Goal: Answer question/provide support: Share knowledge or assist other users

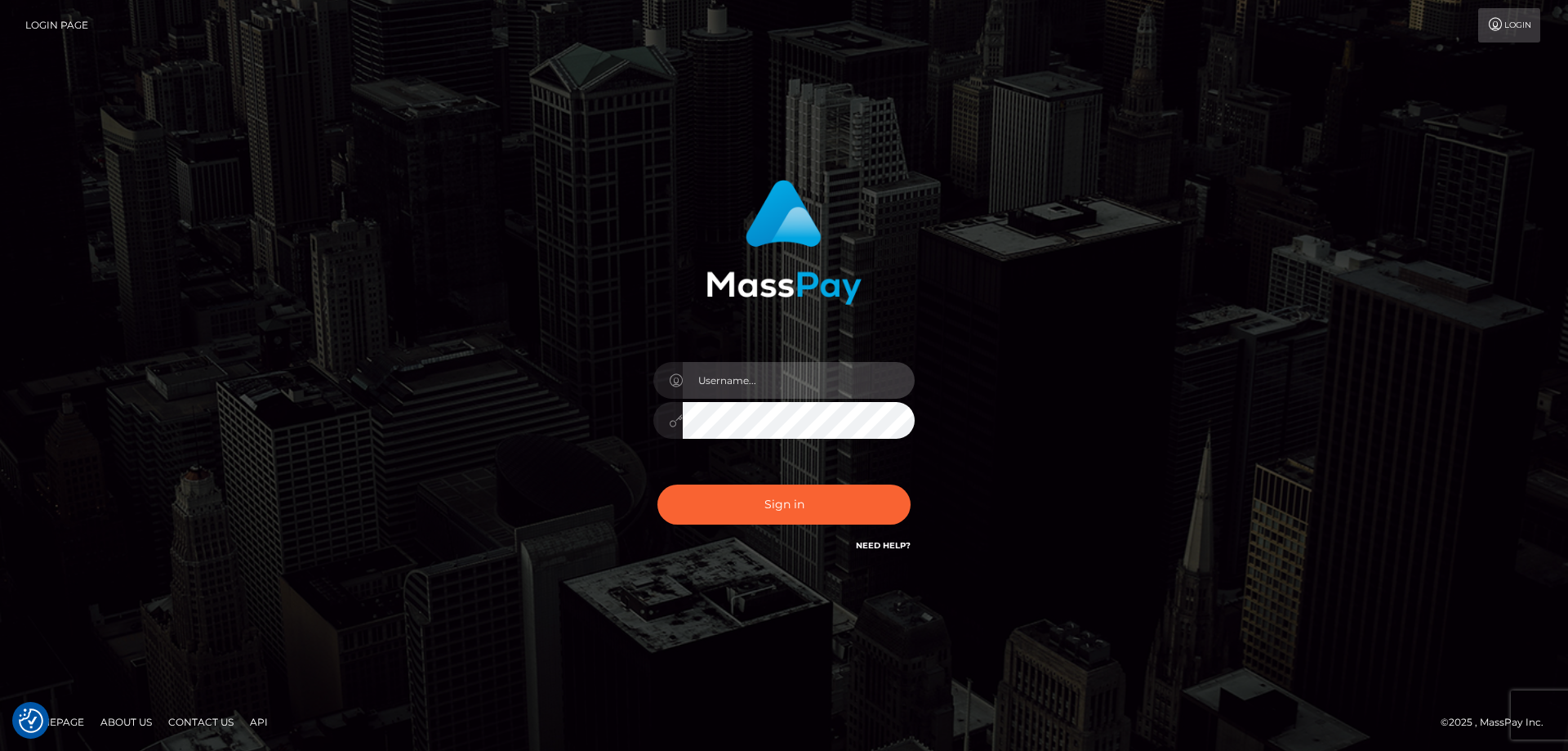
type input "Dan.Cirnat"
click at [907, 472] on div at bounding box center [763, 532] width 335 height 186
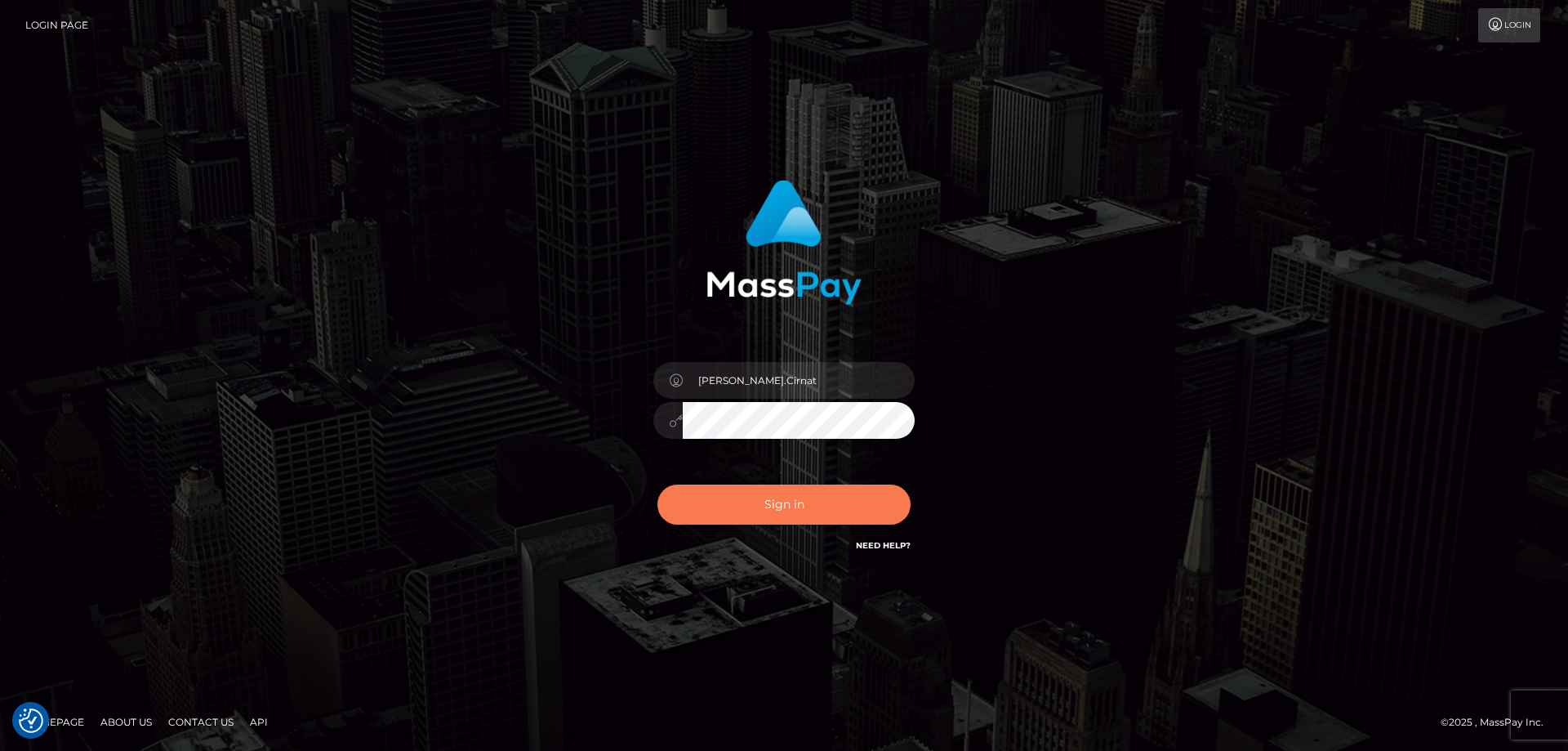
click at [720, 501] on button "Sign in" at bounding box center [784, 504] width 254 height 40
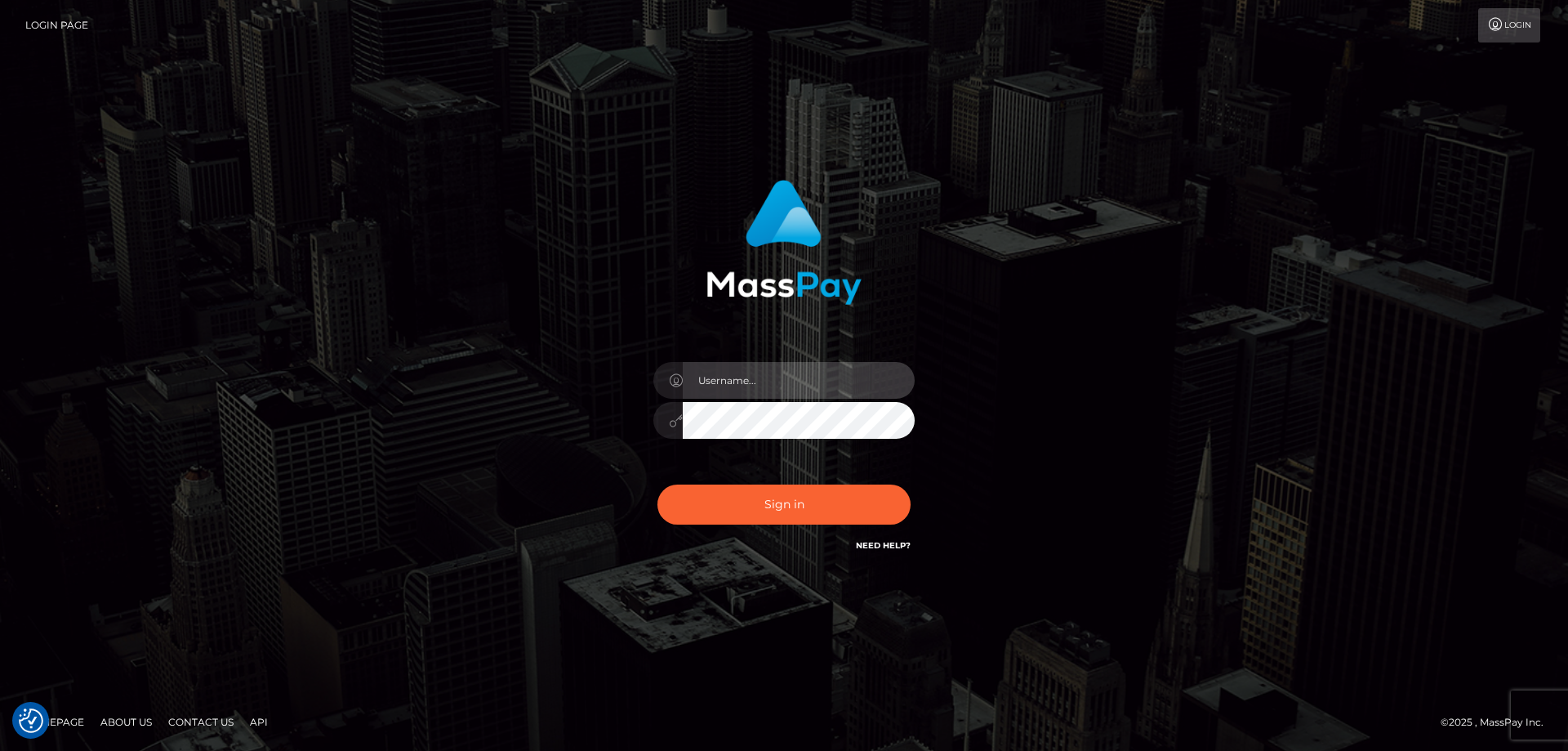
type input "Dan.Cirnat"
click at [1351, 446] on div "Dan.Cirnat" at bounding box center [784, 376] width 1568 height 661
click at [218, 169] on div "Dan.Cirnat" at bounding box center [784, 376] width 1568 height 661
type input "Dan.Cirnat"
click at [906, 477] on div at bounding box center [763, 532] width 335 height 186
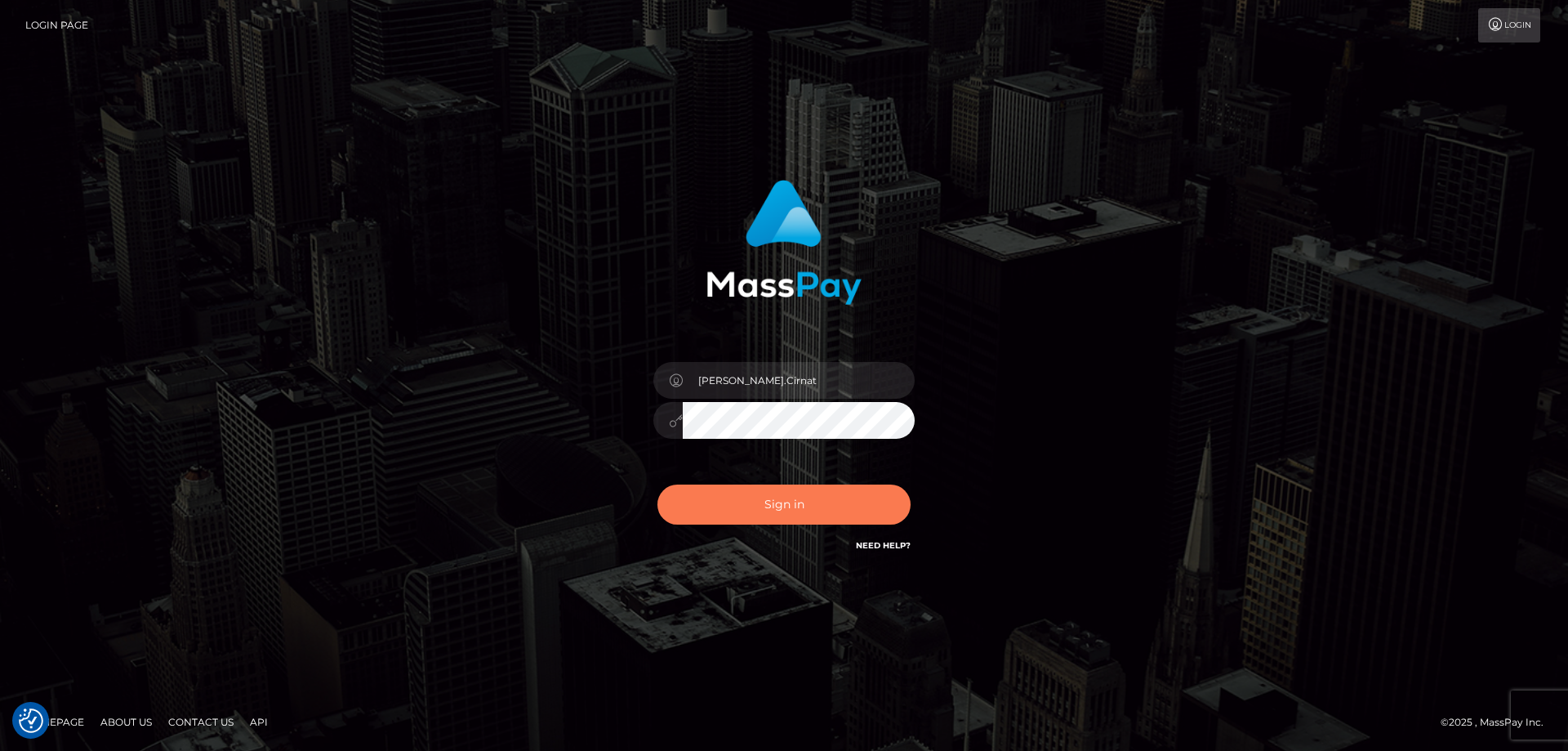
drag, startPoint x: 768, startPoint y: 512, endPoint x: 283, endPoint y: 331, distance: 517.7
click at [769, 511] on button "Sign in" at bounding box center [784, 504] width 254 height 40
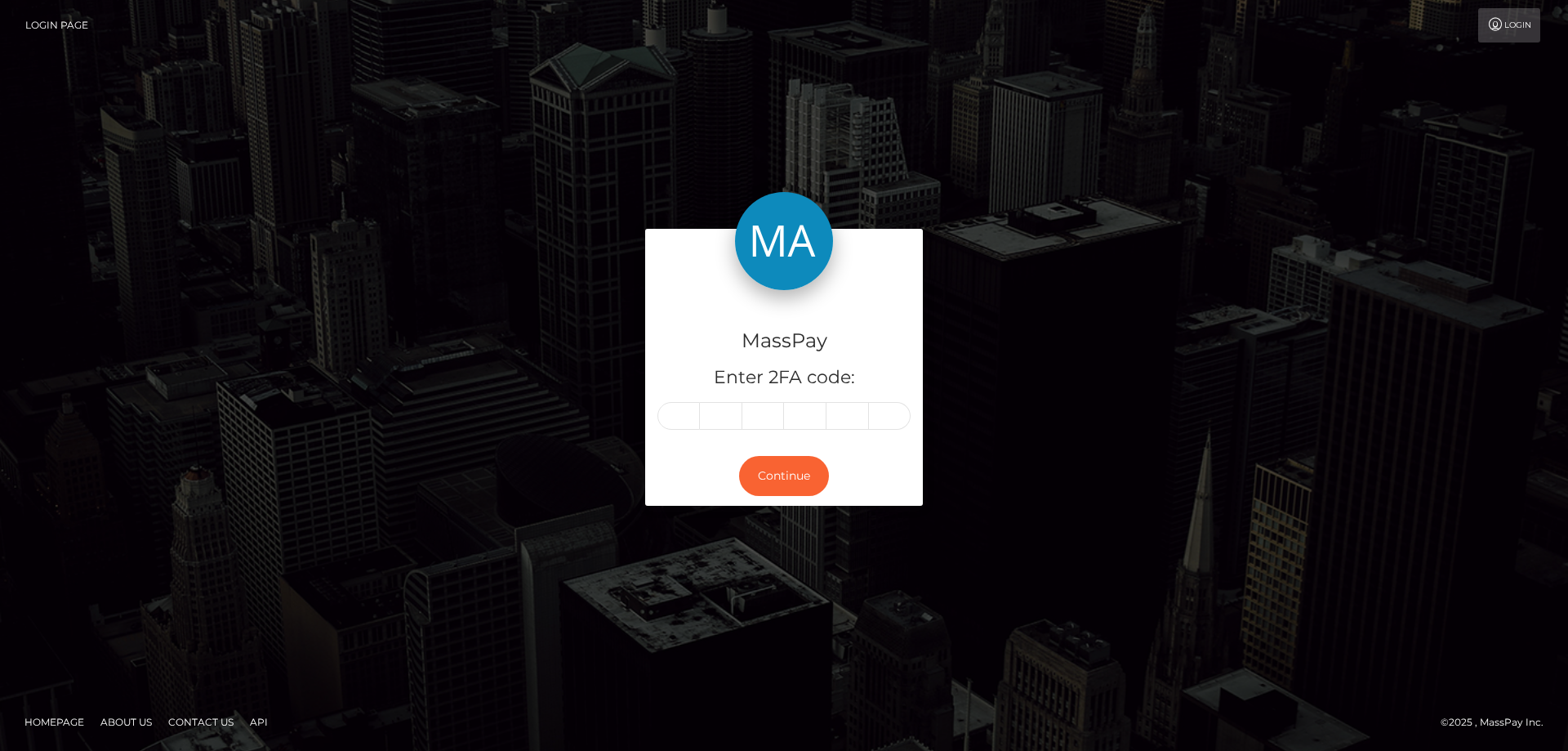
click at [673, 413] on input "text" at bounding box center [678, 415] width 42 height 27
type input "9"
type input "6"
type input "3"
type input "1"
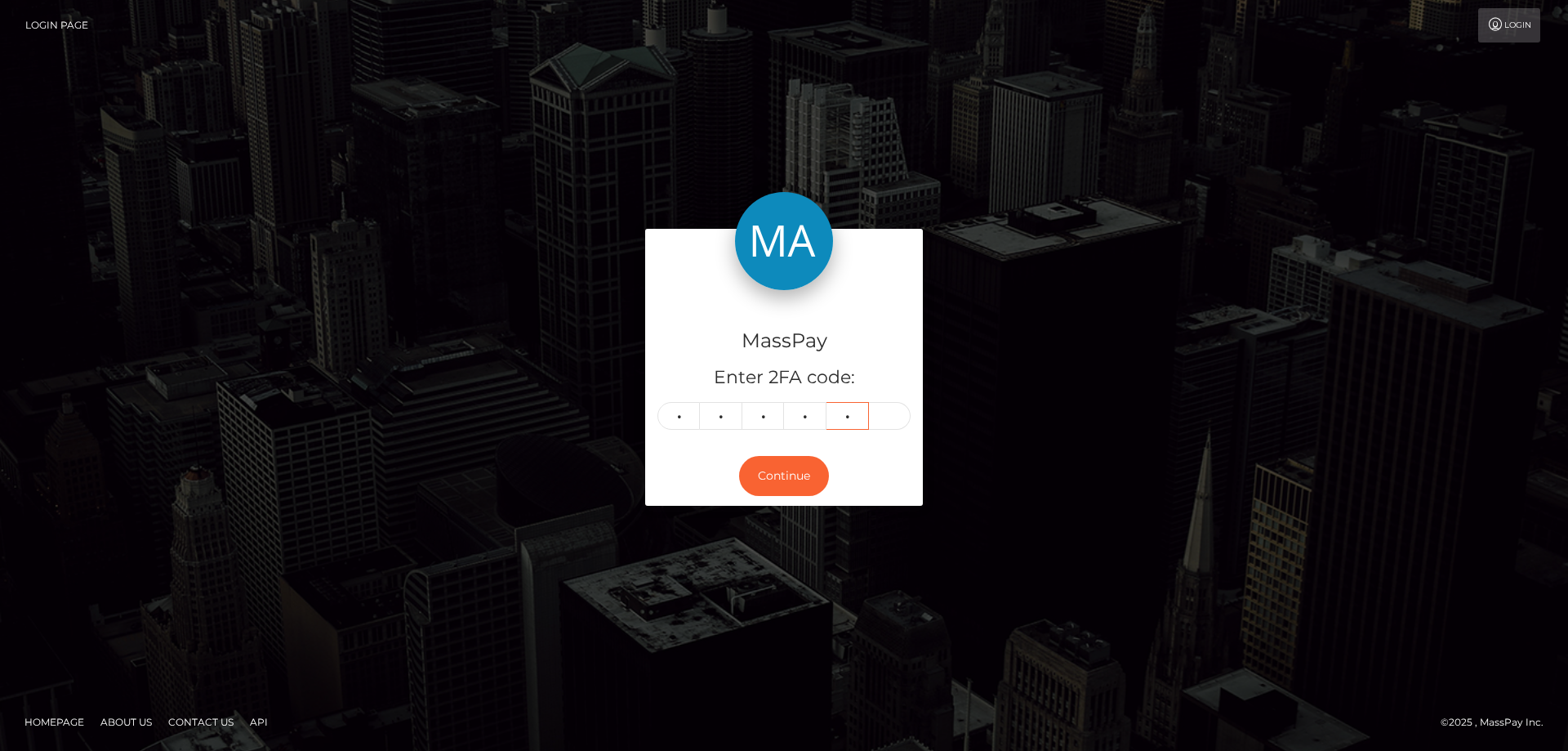
type input "1"
type input "3"
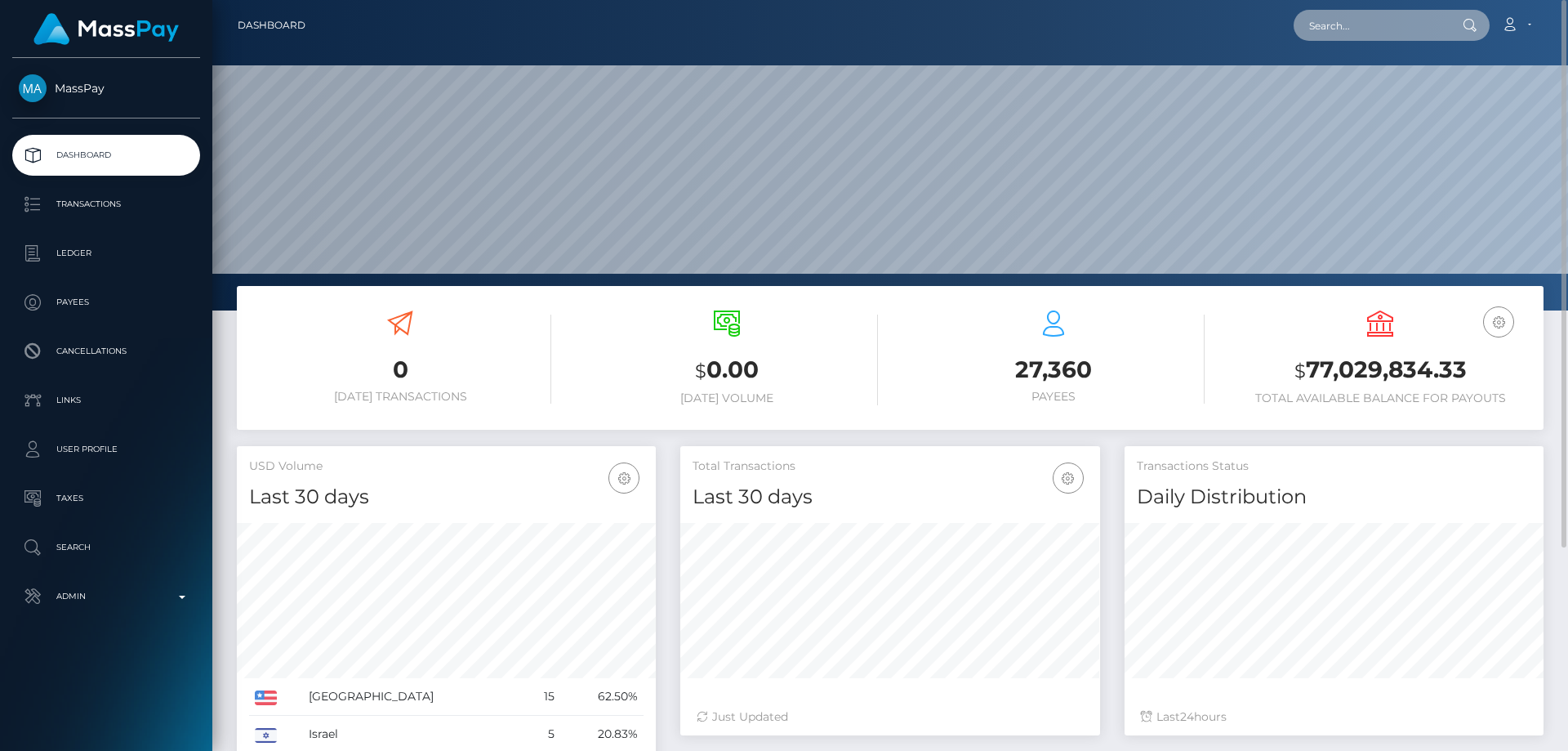
paste input "Payouts4481012"
click at [1361, 42] on div "Payouts4481012 Loading... Loading... Account Edit Profile Logout" at bounding box center [931, 25] width 1224 height 34
click at [1360, 29] on input "Payouts4481012" at bounding box center [1371, 25] width 154 height 31
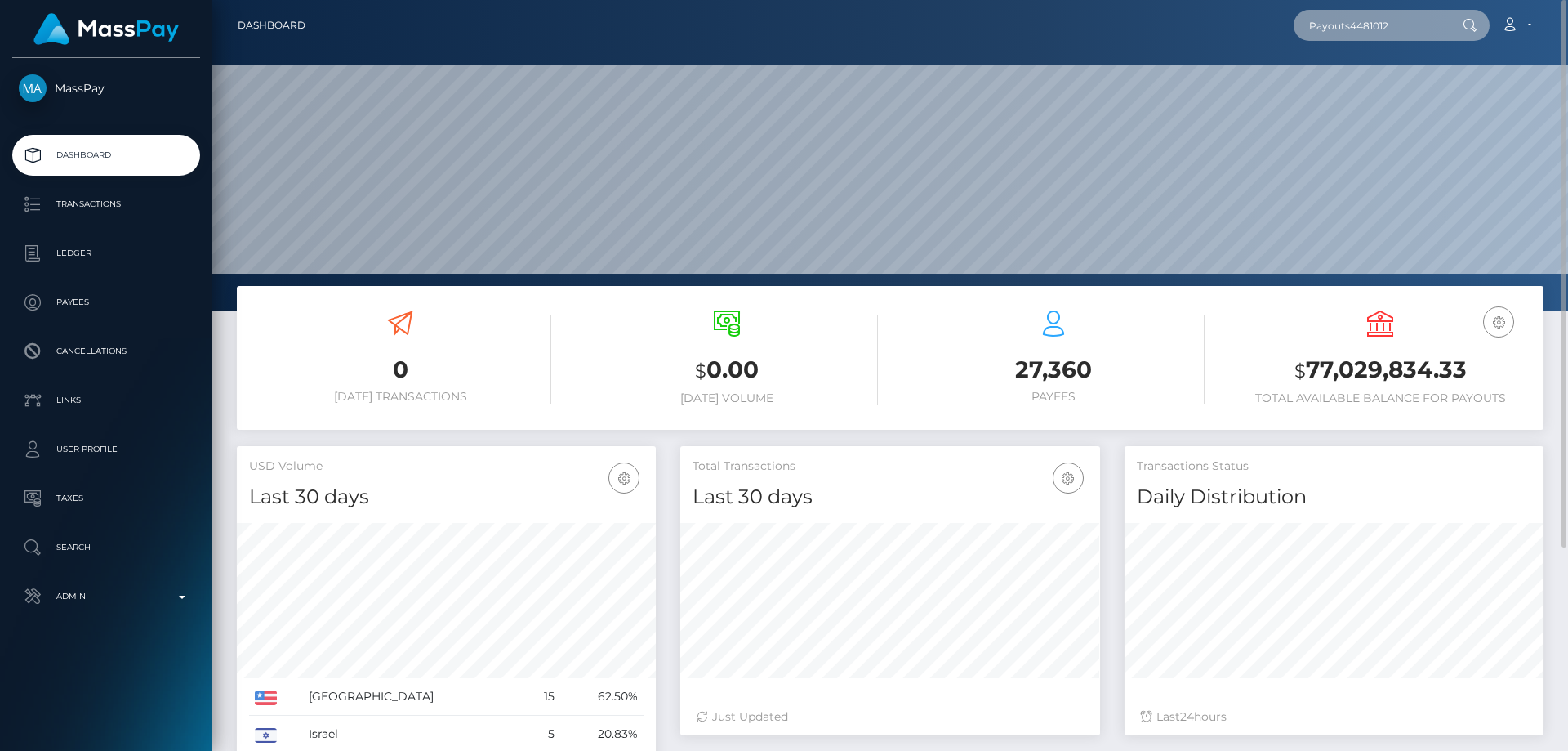
click at [1360, 29] on input "Payouts4481012" at bounding box center [1371, 25] width 154 height 31
paste input "aC6ffJ41Q_q-TKxc7TFgUg"
type input "aC6ffJ41Q_q-TKxc7TFgUg"
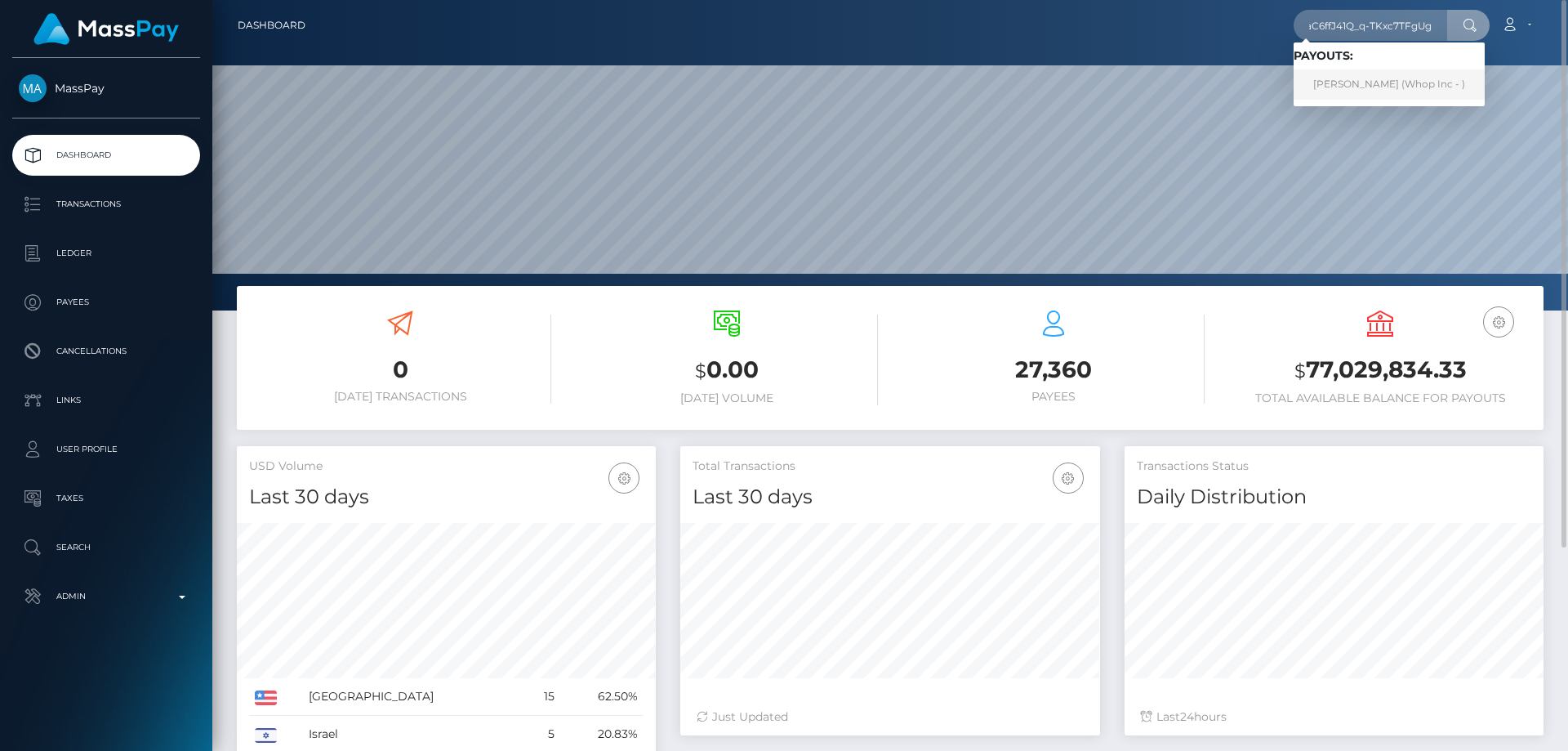
click at [1377, 80] on link "MARIVIC GASPAR (Whop Inc - )" at bounding box center [1390, 85] width 191 height 30
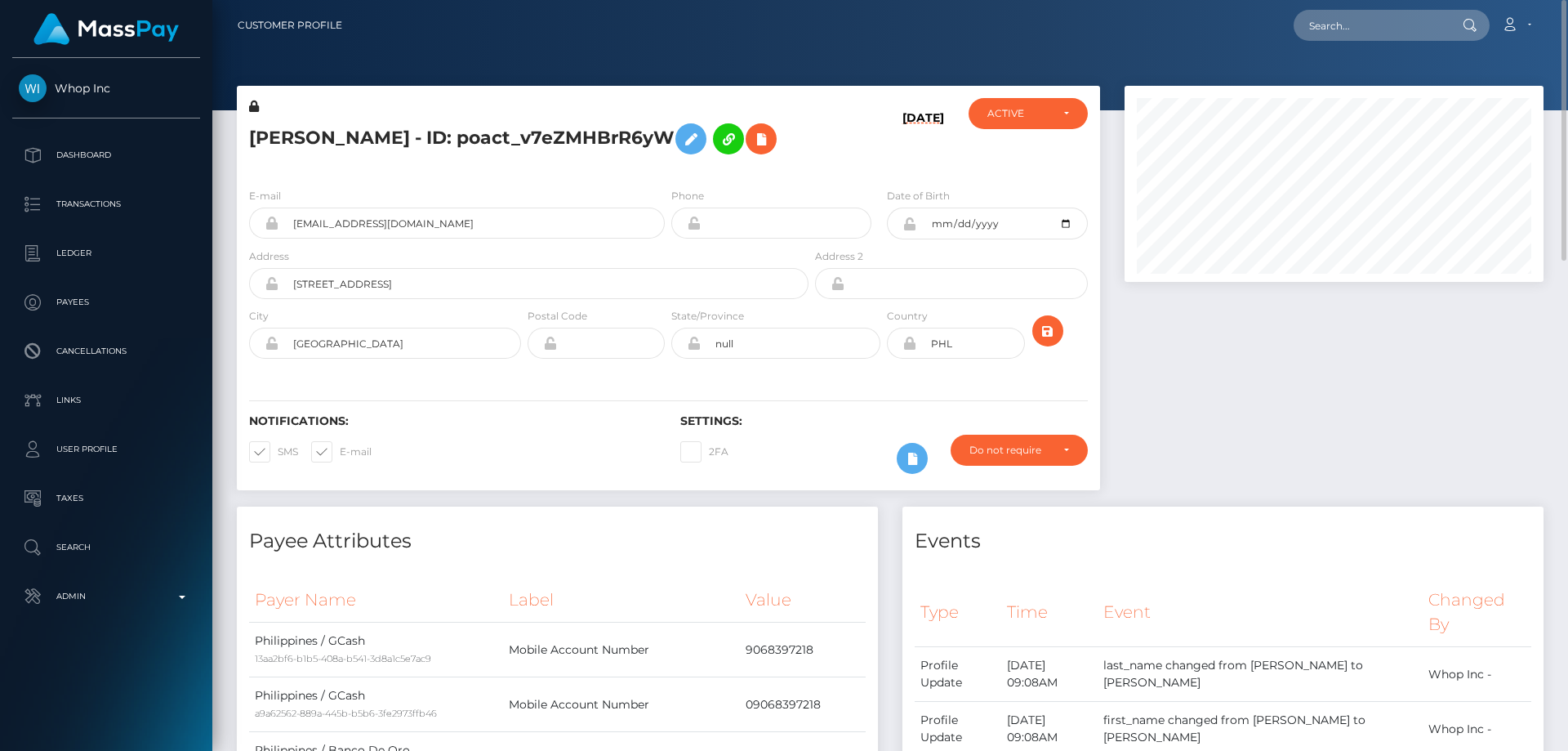
click at [472, 131] on h5 "MARIVIC GASPAR - ID: poact_v7eZMHBrR6yW" at bounding box center [524, 139] width 550 height 48
copy h5 "MARIVIC GASPAR - ID: poact_v7eZMHBrR6yW"
click at [472, 167] on div "MARIVIC GASPAR - ID: poact_v7eZMHBrR6yW" at bounding box center [524, 136] width 575 height 77
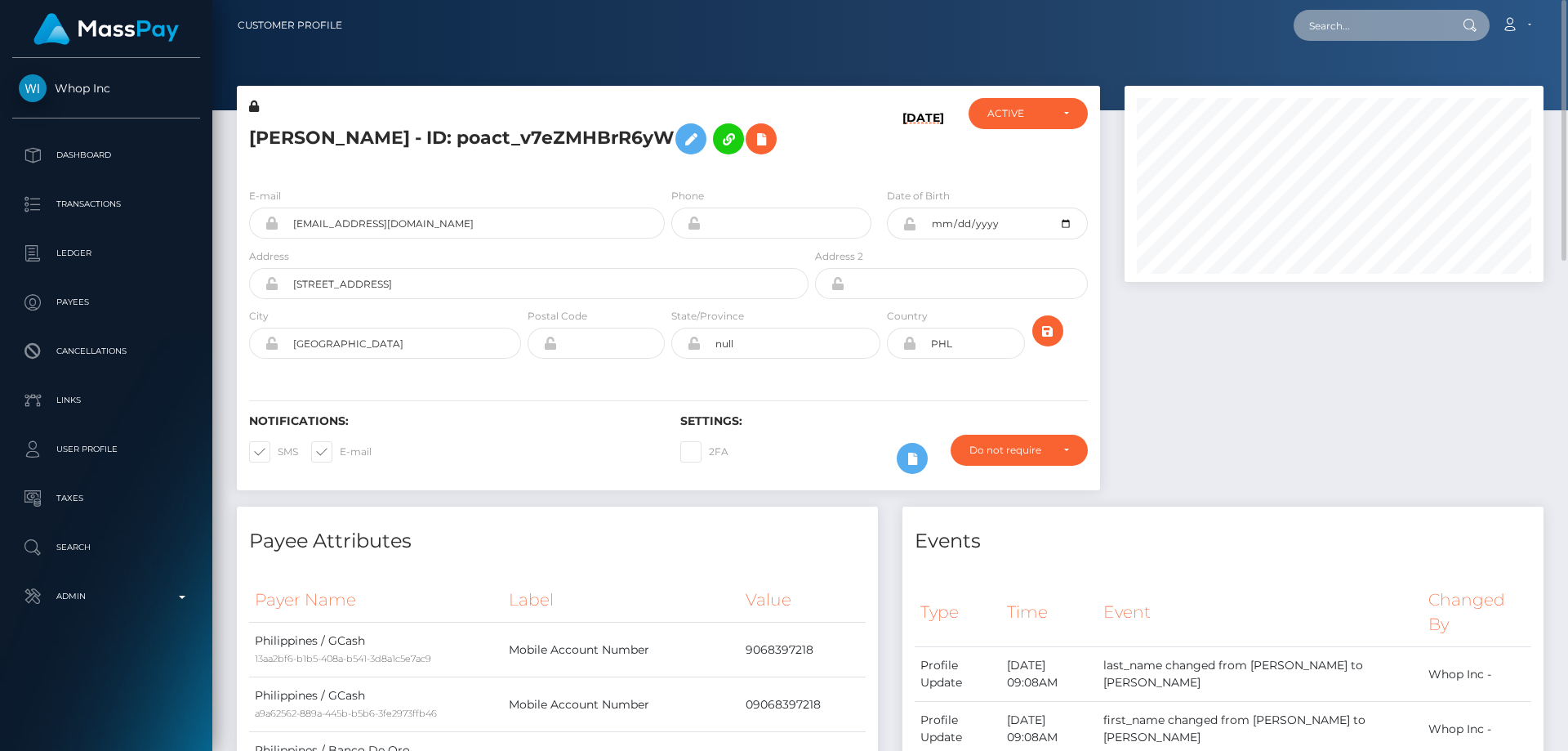
paste input "8cb03ae1-f273-4b3f-b259-fb9799813e33"
type input "8cb03ae1-f273-4b3f-b259-fb9799813e33"
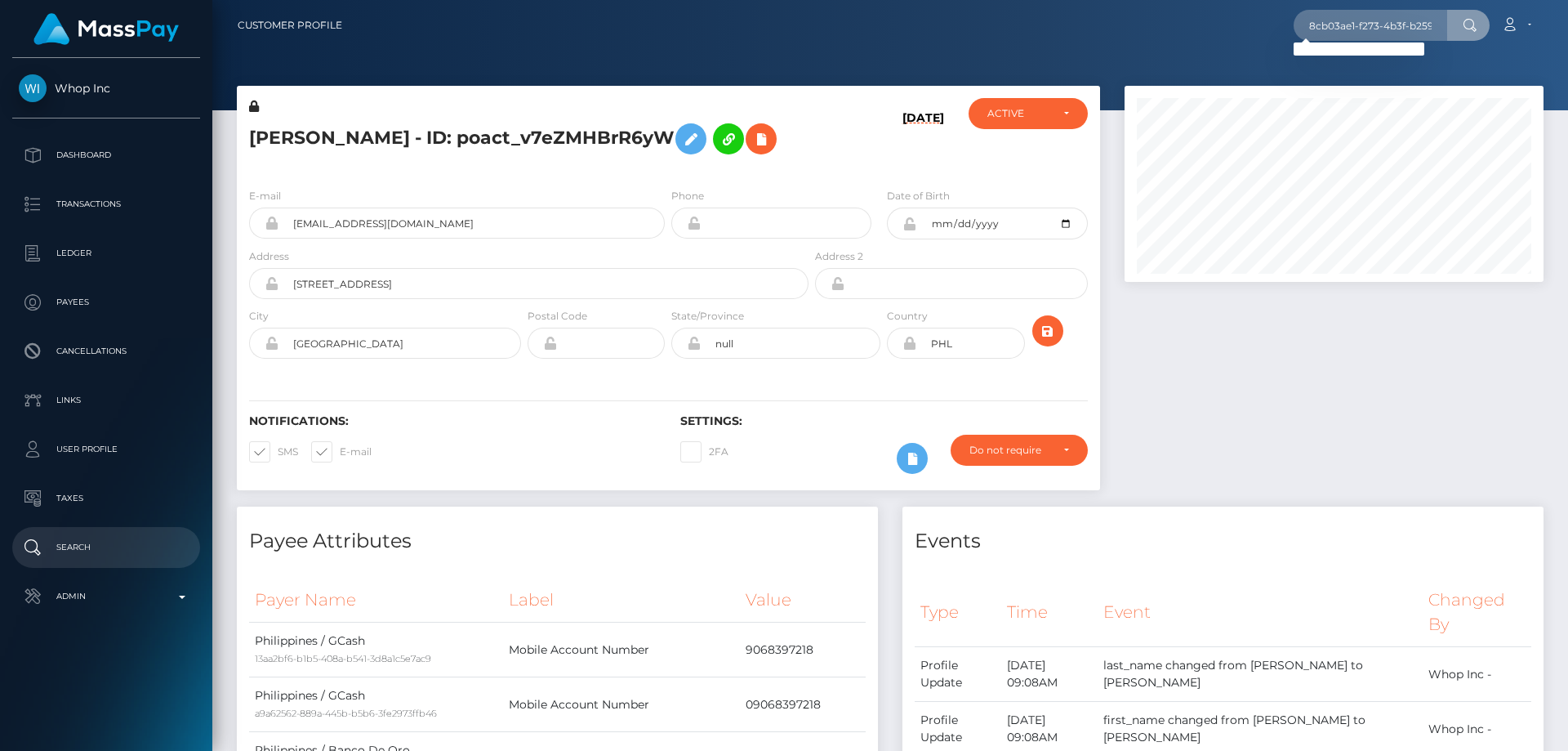
click at [80, 556] on p "Search" at bounding box center [106, 548] width 175 height 25
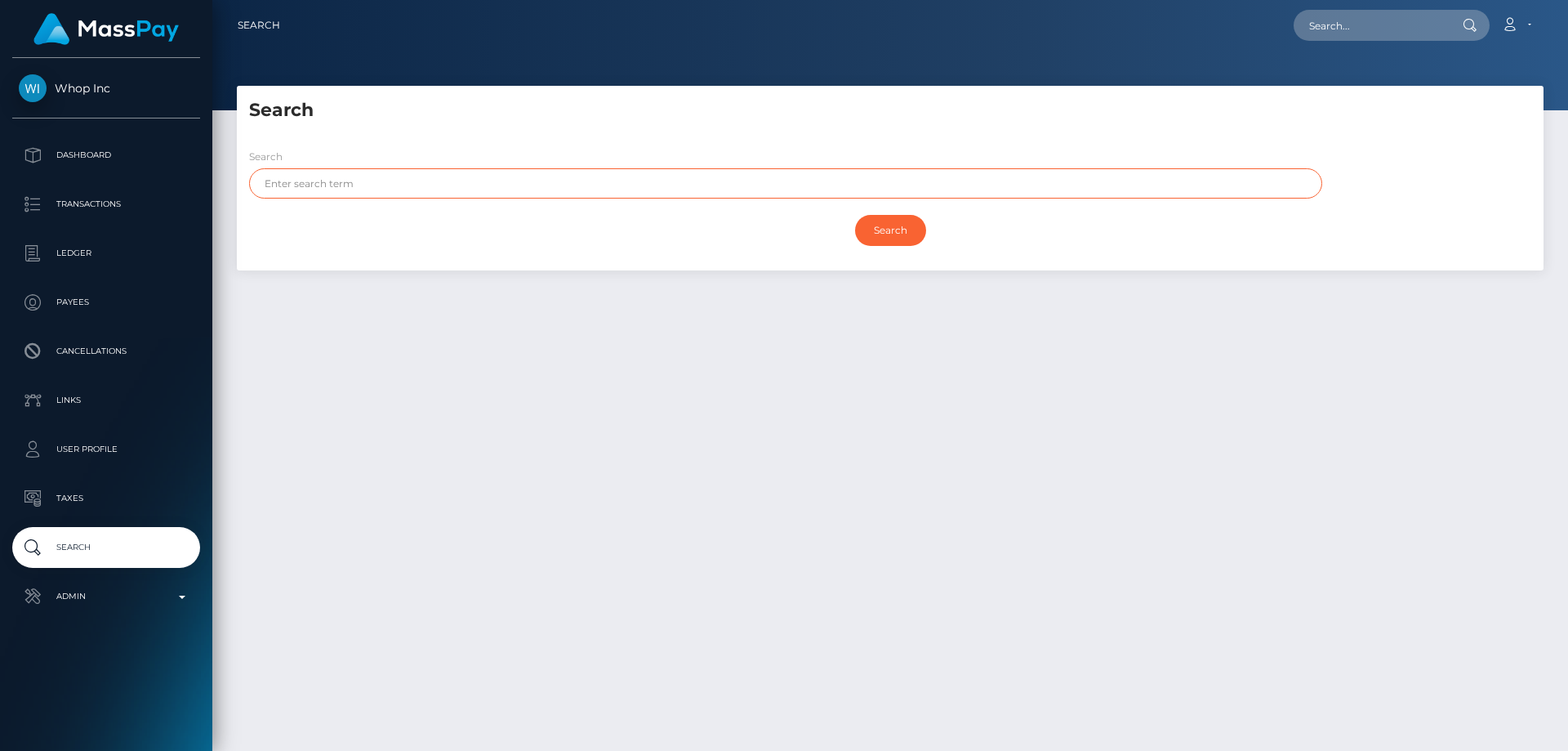
drag, startPoint x: 510, startPoint y: 167, endPoint x: 461, endPoint y: 182, distance: 51.2
paste input "GPWN Management Consultancies LLC"
type input "GPWN Management Consultancies LLC"
click at [855, 215] on input "Search" at bounding box center [890, 230] width 71 height 31
click at [908, 227] on input "Search" at bounding box center [890, 230] width 71 height 31
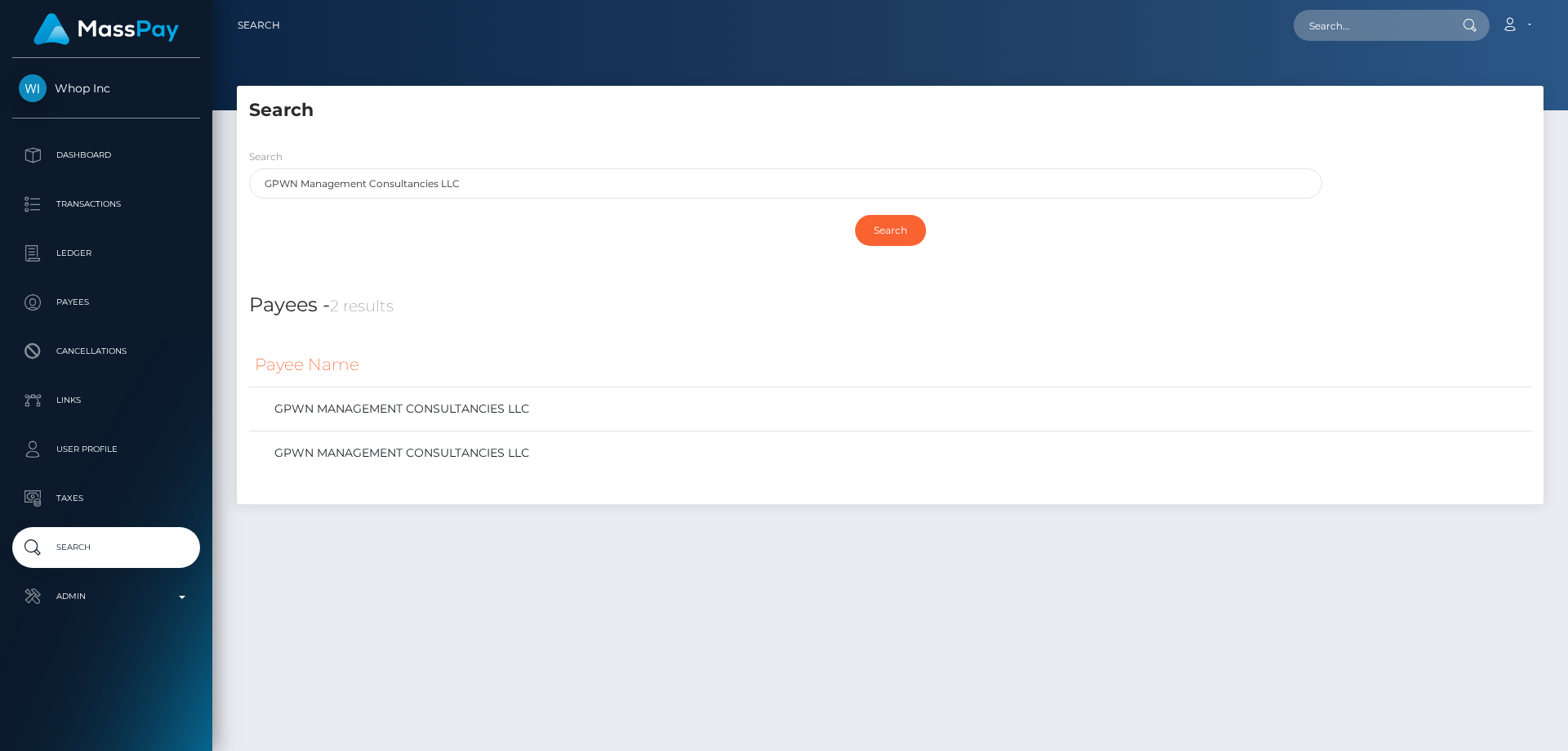
drag, startPoint x: 1232, startPoint y: 582, endPoint x: 1026, endPoint y: 521, distance: 214.8
click at [1232, 582] on div "Search Search GPWN Management Consultancies LLC Search Payouts - 0 results" at bounding box center [890, 411] width 1356 height 650
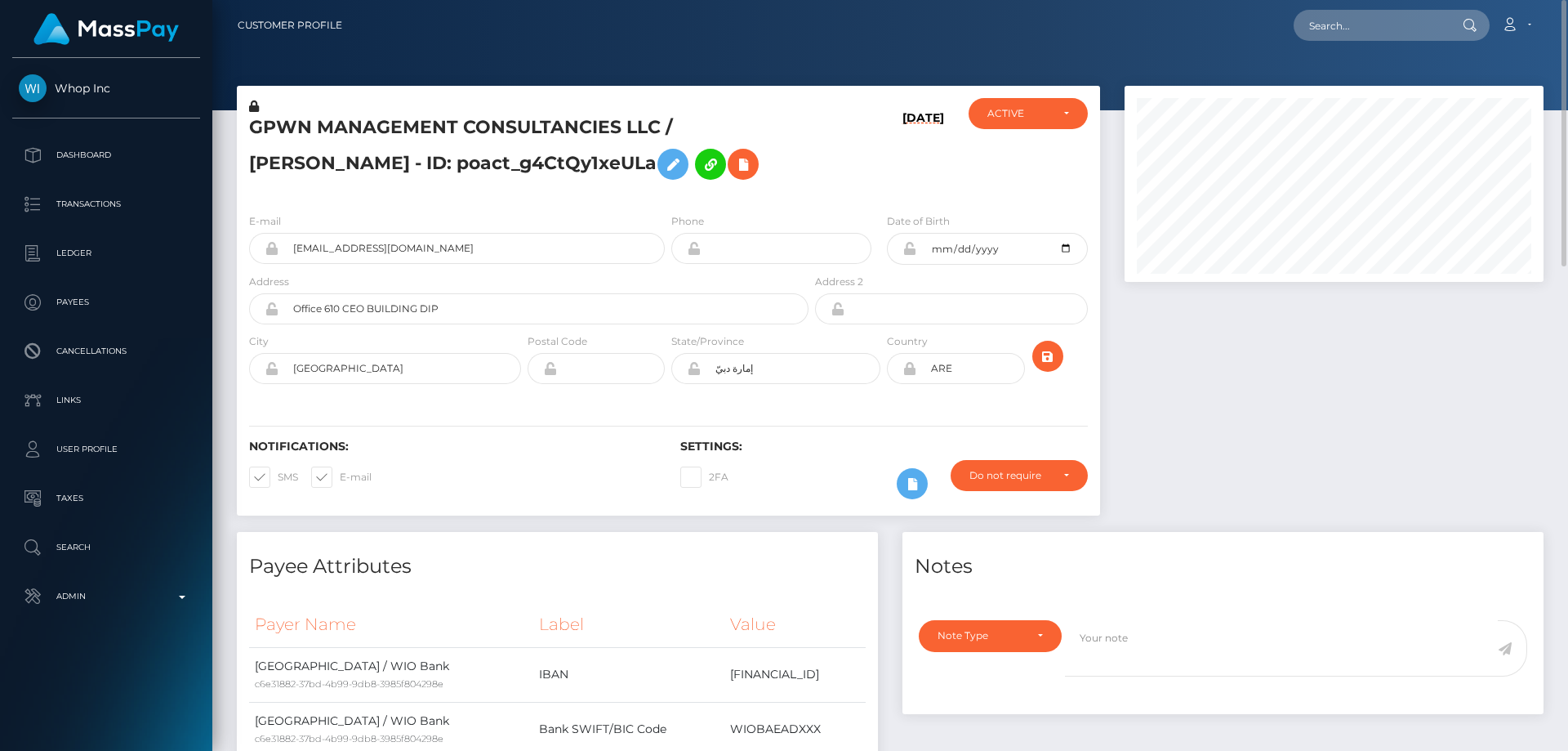
click at [488, 160] on h5 "GPWN MANAGEMENT CONSULTANCIES LLC / [PERSON_NAME] - ID: poact_g4CtQy1xeULa" at bounding box center [524, 151] width 550 height 72
copy h5 "GPWN MANAGEMENT CONSULTANCIES LLC / [PERSON_NAME] - ID: poact_g4CtQy1xeULa"
paste input "Xauvictor Trading Group"
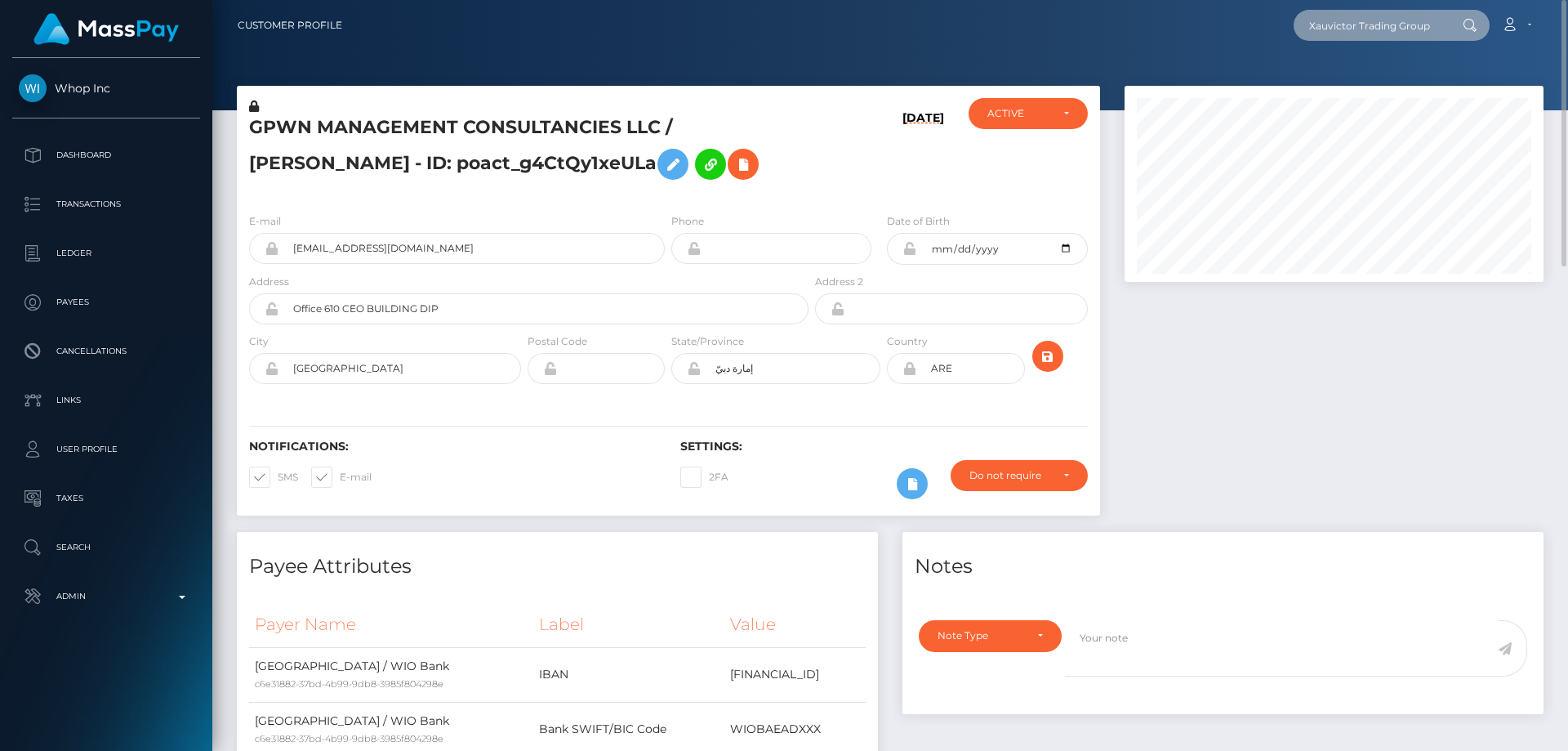
type input "Xauvictor Trading Group"
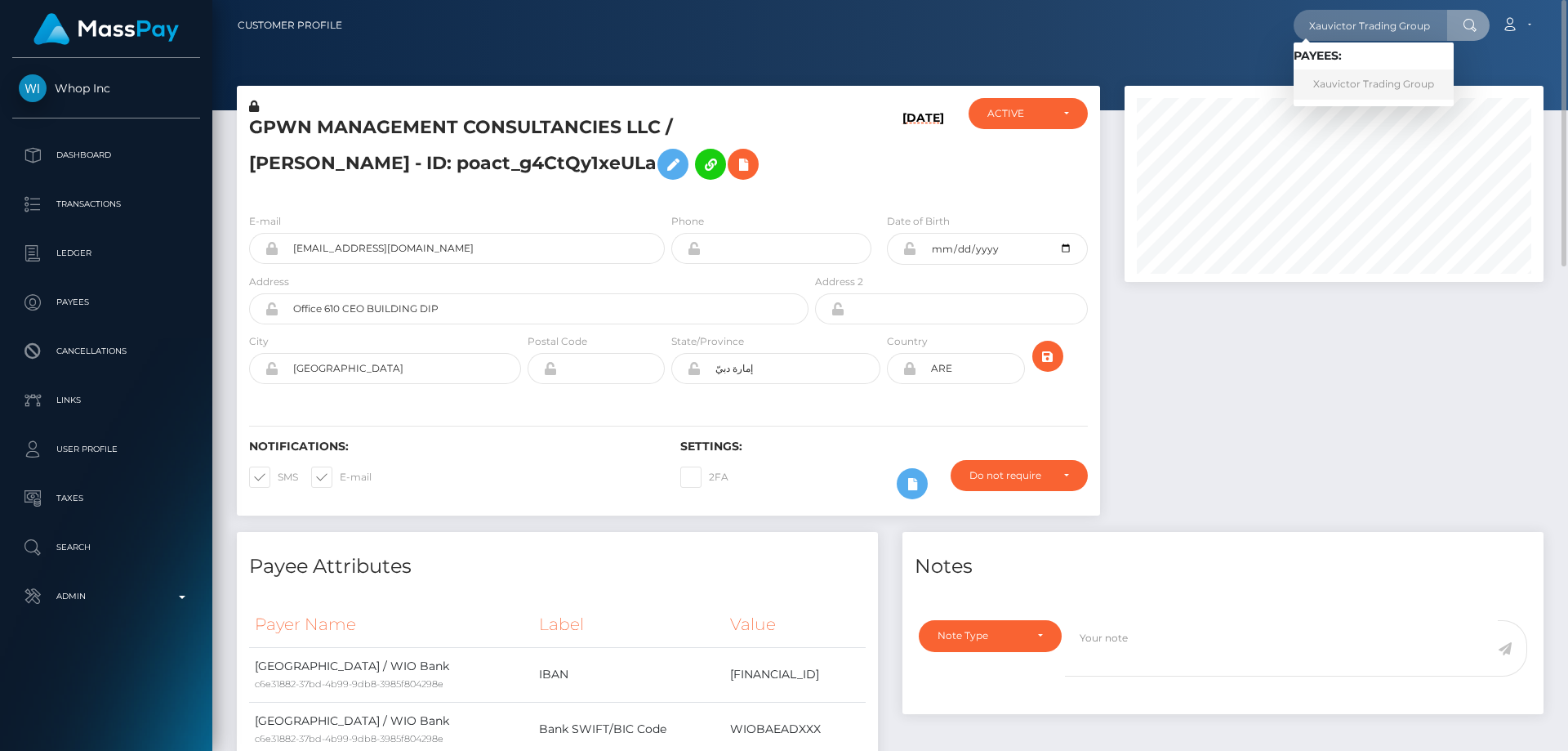
click at [1361, 80] on link "Xauvictor Trading Group" at bounding box center [1374, 85] width 160 height 30
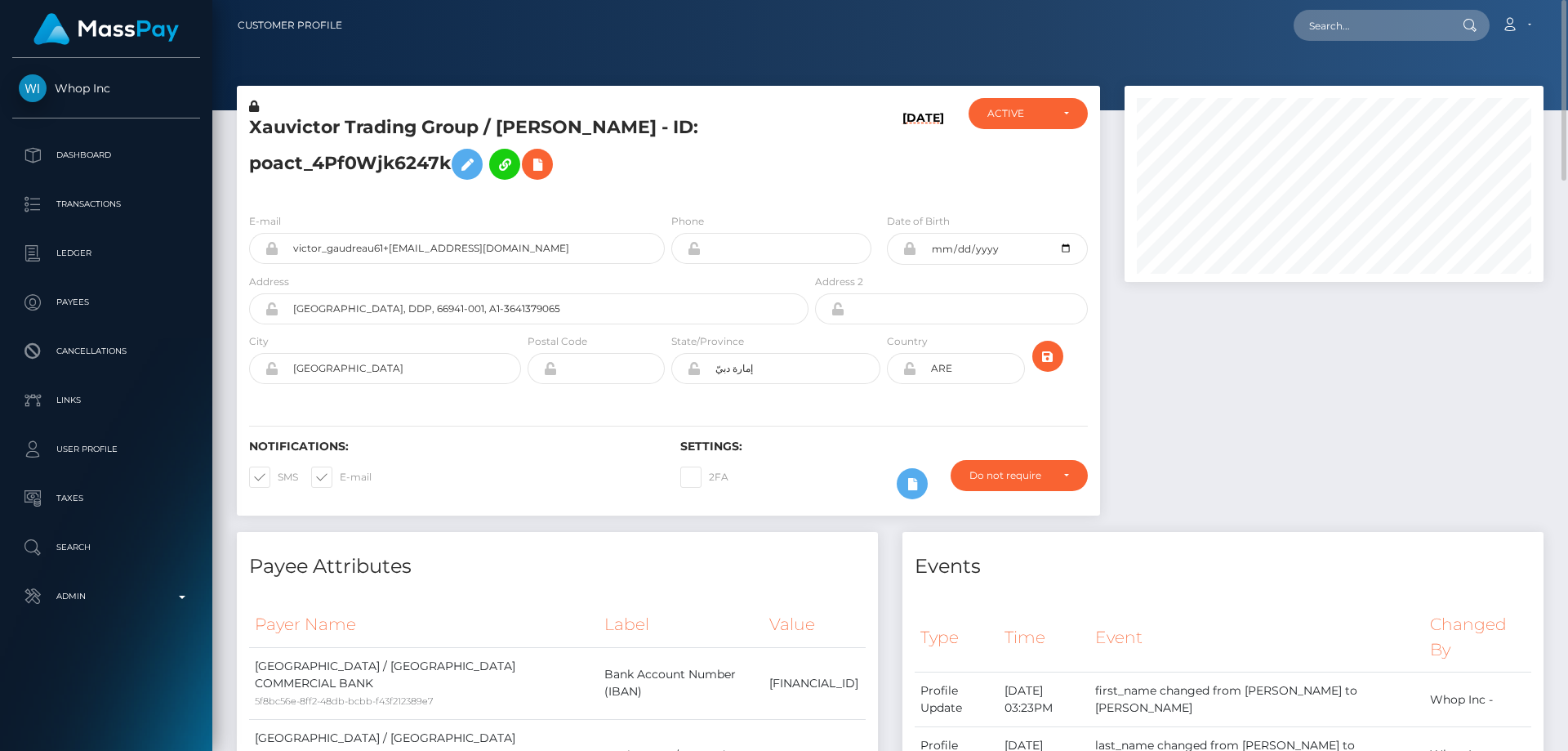
click at [401, 143] on h5 "Xauvictor Trading Group / [PERSON_NAME] - ID: poact_4Pf0Wjk6247k" at bounding box center [524, 151] width 550 height 72
click at [391, 155] on h5 "Xauvictor Trading Group / [PERSON_NAME] - ID: poact_4Pf0Wjk6247k" at bounding box center [524, 151] width 550 height 72
copy h5 "Xauvictor Trading Group / [PERSON_NAME] - ID: poact_4Pf0Wjk6247k"
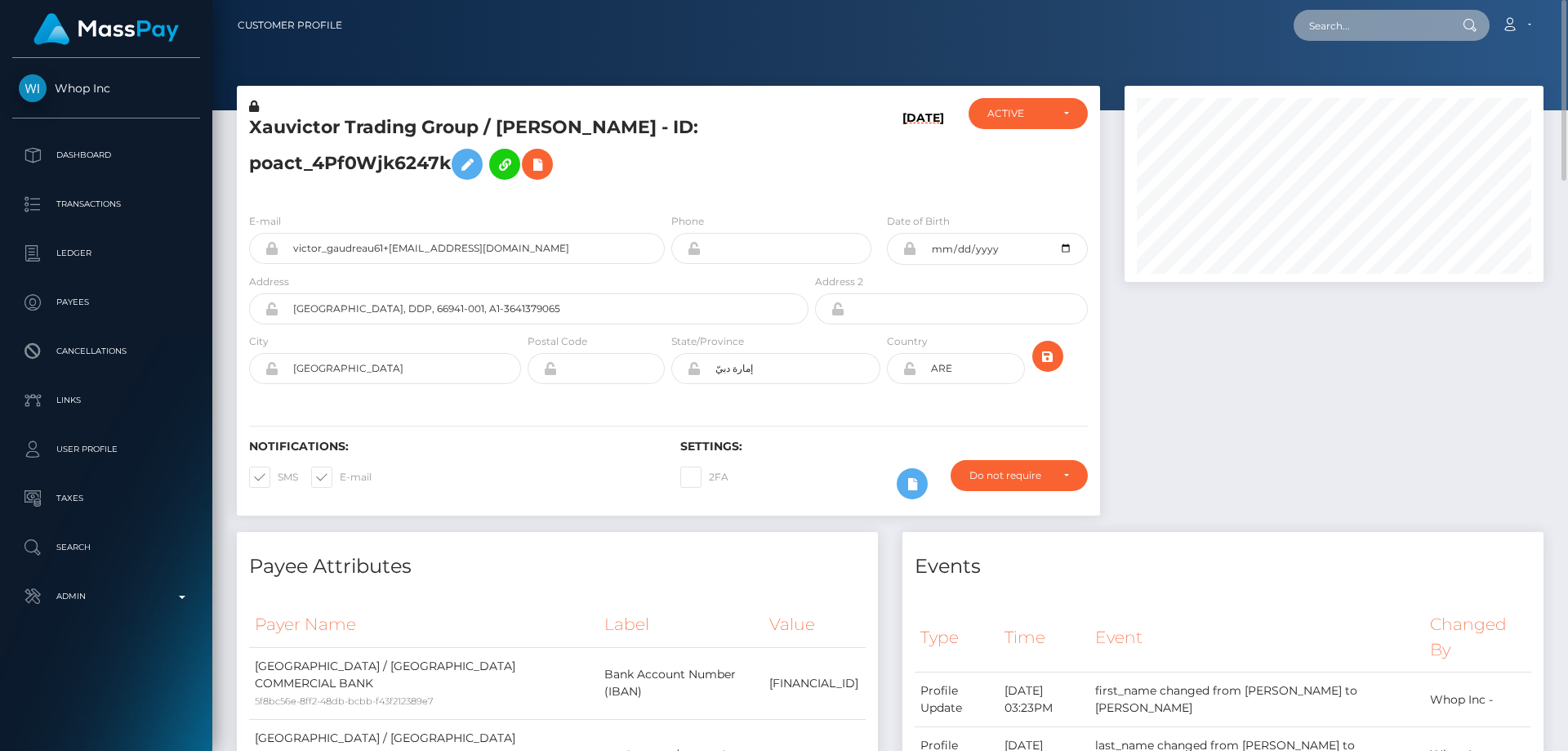
paste input "BERH Stores & Consulting Inc. – FZCO"
type input "BERH Stores & Consulting Inc. – FZCO"
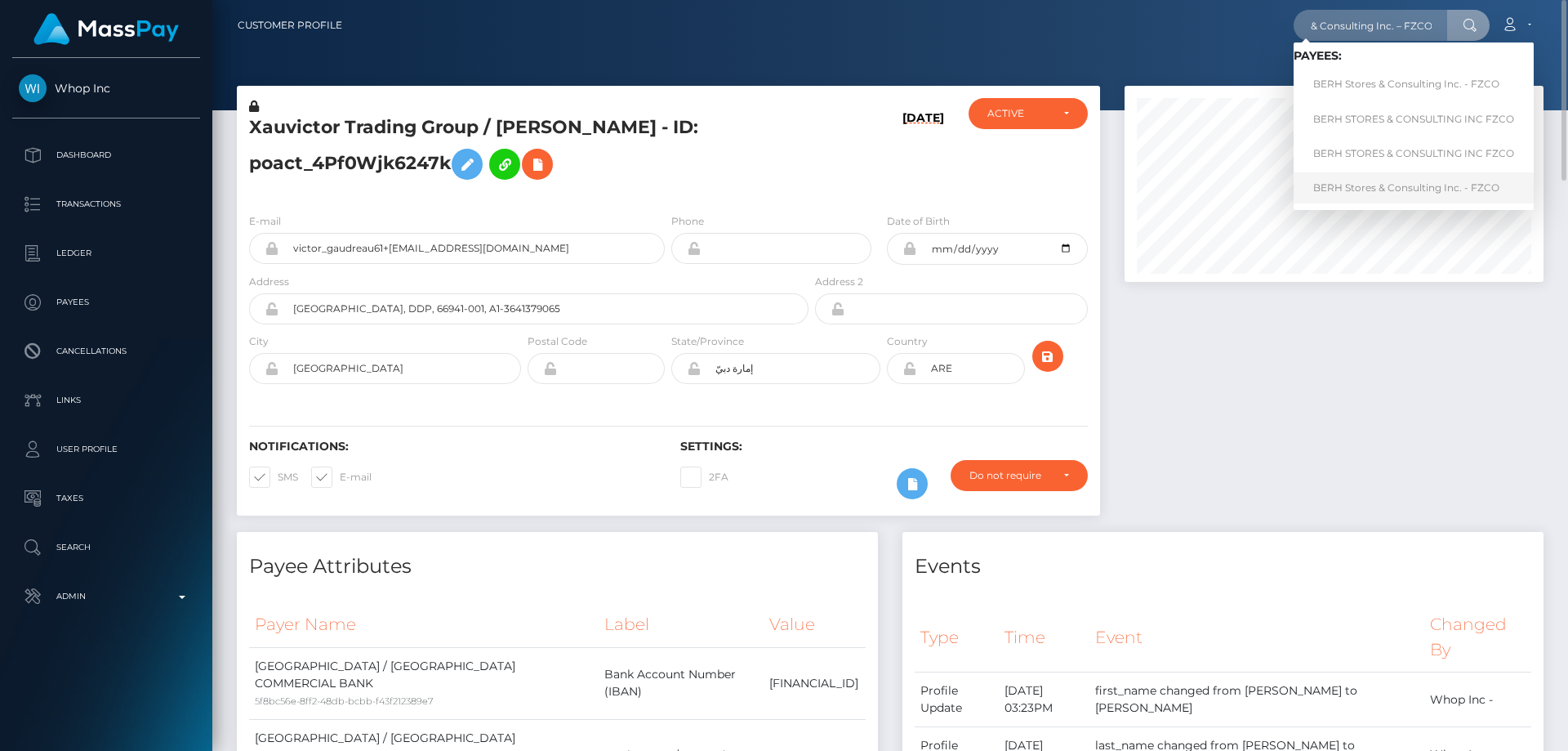
click at [1421, 187] on link "BERH Stores & Consulting Inc. - FZCO" at bounding box center [1414, 187] width 240 height 30
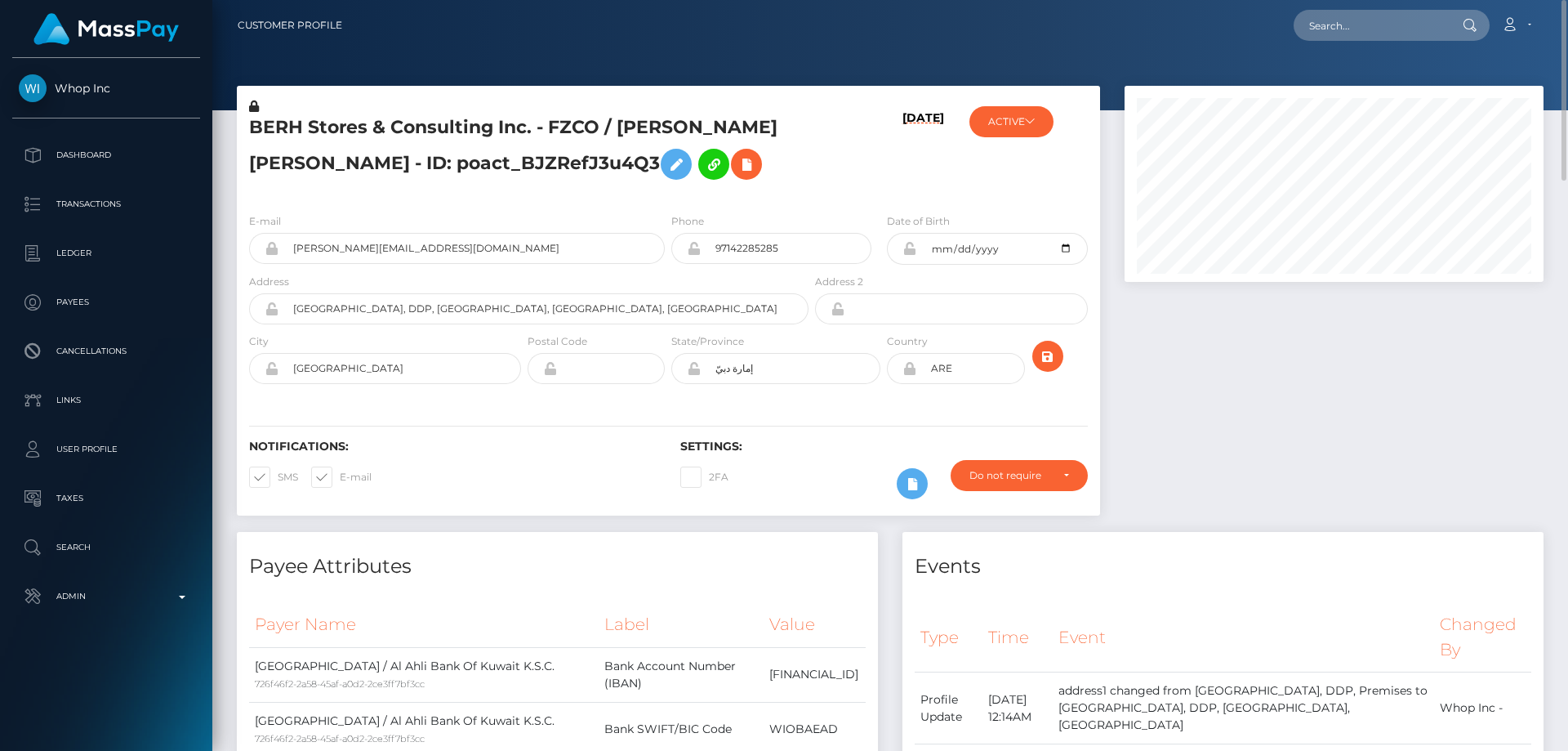
click at [376, 168] on h5 "BERH Stores & Consulting Inc. - FZCO / Brook Evan Robert Hiddink - ID: poact_BJ…" at bounding box center [524, 151] width 550 height 72
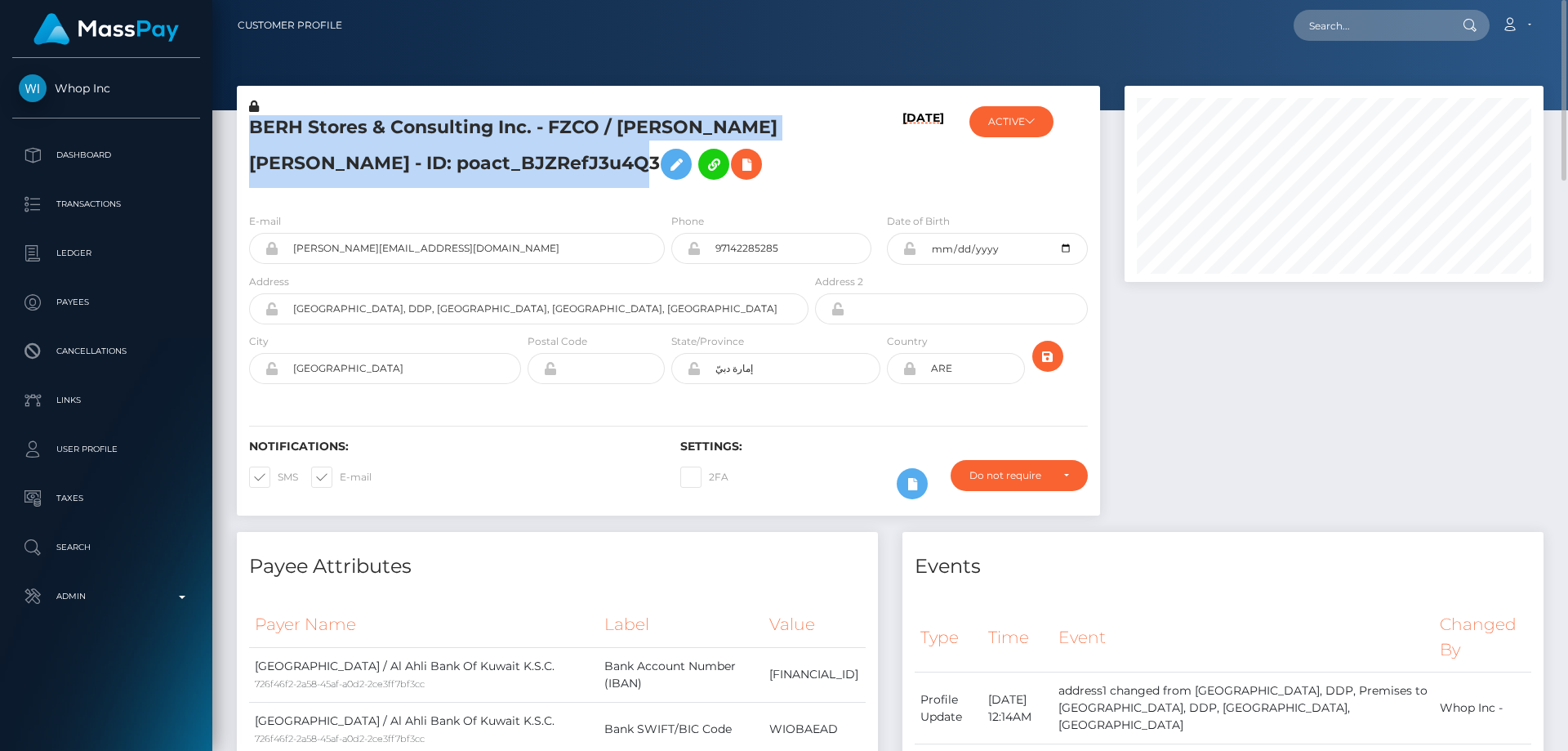
click at [376, 168] on h5 "BERH Stores & Consulting Inc. - FZCO / Brook Evan Robert Hiddink - ID: poact_BJ…" at bounding box center [524, 151] width 550 height 72
copy h5 "BERH Stores & Consulting Inc. - FZCO / Brook Evan Robert Hiddink - ID: poact_BJ…"
click at [108, 544] on p "Search" at bounding box center [106, 548] width 175 height 25
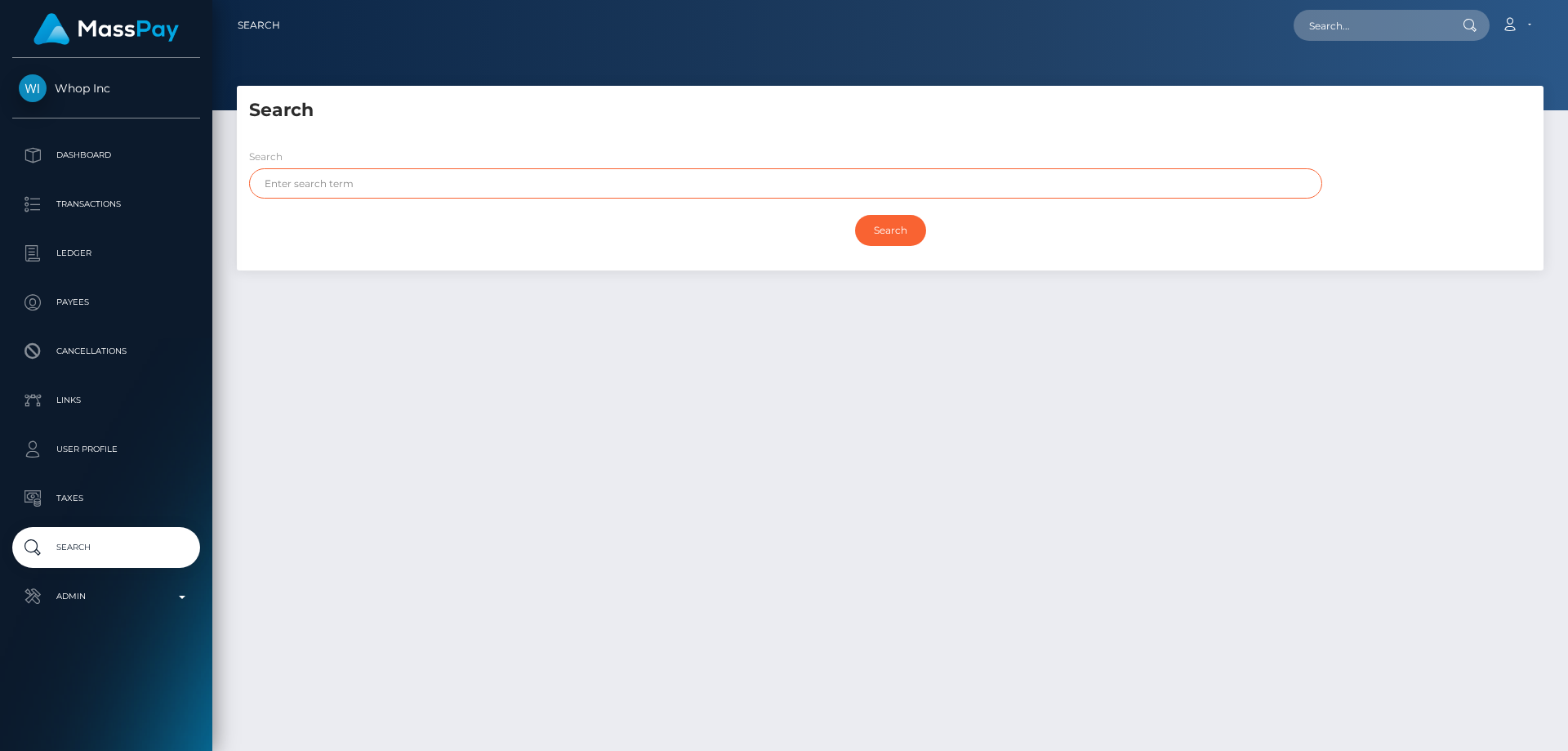
paste input "ARN TRD Marketing Management L.L.C"
type input "ARN TRD Marketing Management L.L.C"
click at [879, 223] on input "Search" at bounding box center [890, 230] width 71 height 31
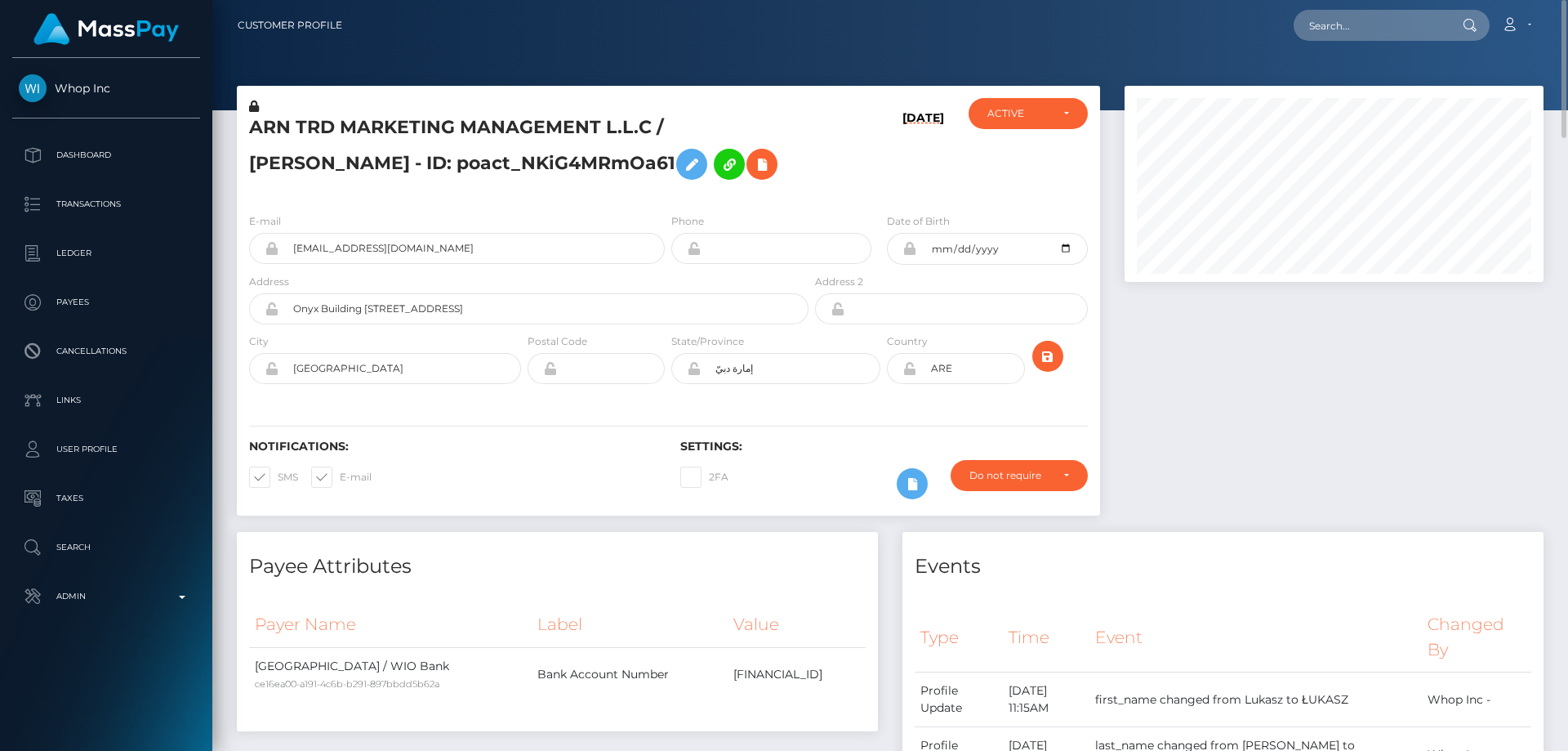
click at [372, 156] on h5 "ARN TRD MARKETING MANAGEMENT L.L.C / [PERSON_NAME] - ID: poact_NKiG4MRmOa61" at bounding box center [524, 151] width 550 height 72
copy h5 "ARN TRD MARKETING MANAGEMENT L.L.C / [PERSON_NAME] - ID: poact_NKiG4MRmOa61"
click at [443, 201] on div "ARN TRD MARKETING MANAGEMENT L.L.C / [PERSON_NAME] - ID: poact_NKiG4MRmOa61" at bounding box center [524, 149] width 575 height 102
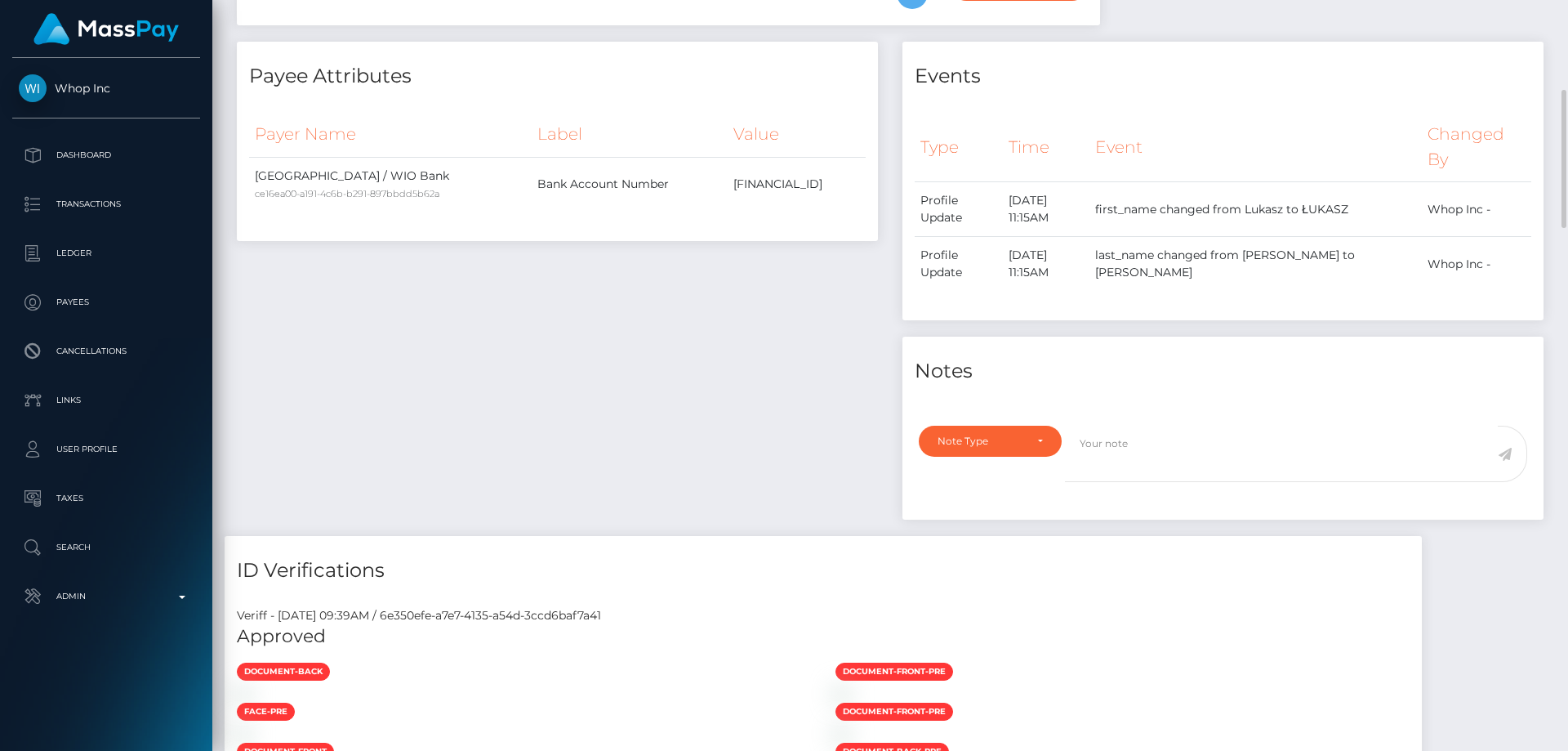
scroll to position [654, 0]
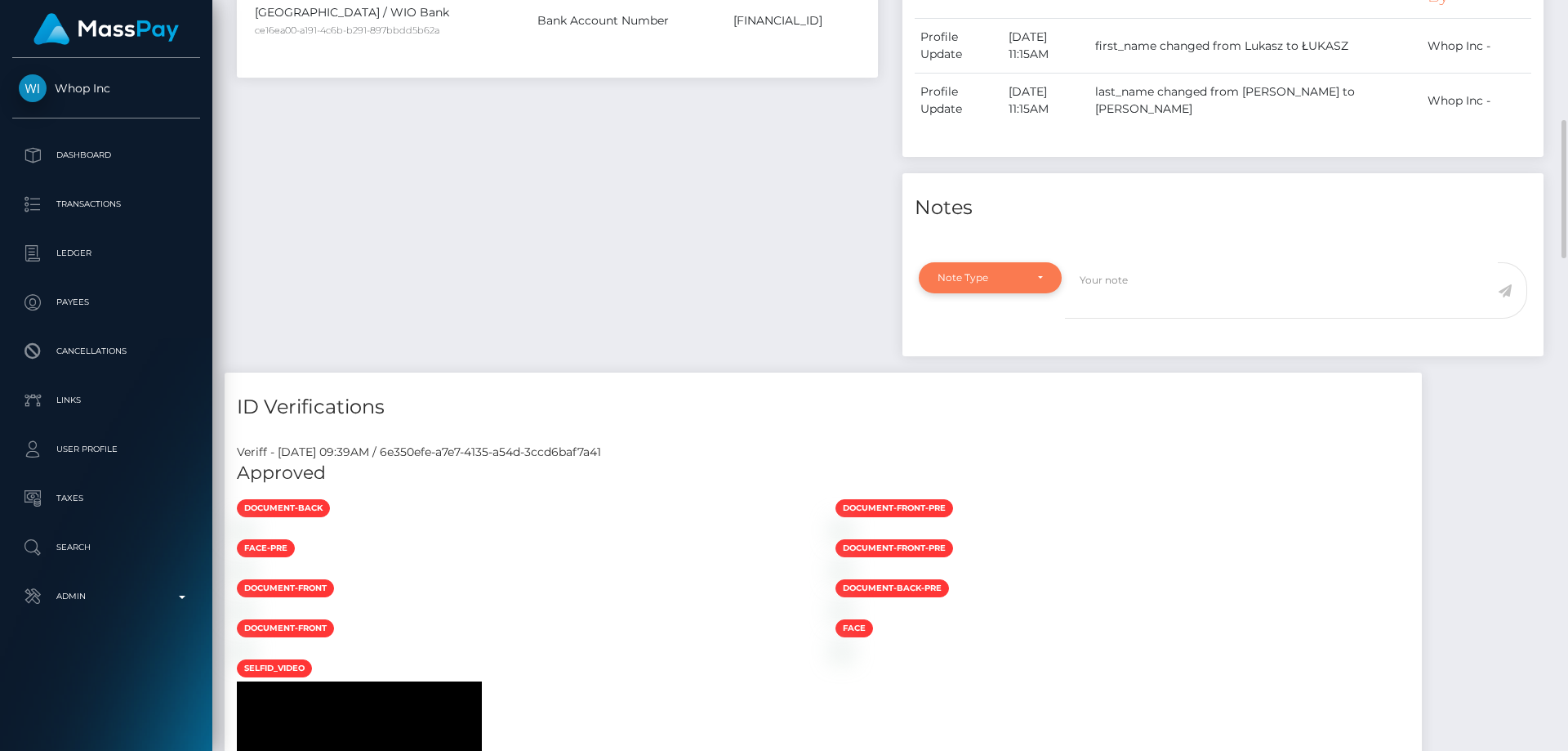
click at [995, 284] on div "Note Type" at bounding box center [981, 277] width 87 height 13
click at [995, 363] on span "Compliance" at bounding box center [968, 356] width 60 height 15
select select "COMPLIANCE"
click at [1118, 319] on textarea at bounding box center [1282, 291] width 433 height 57
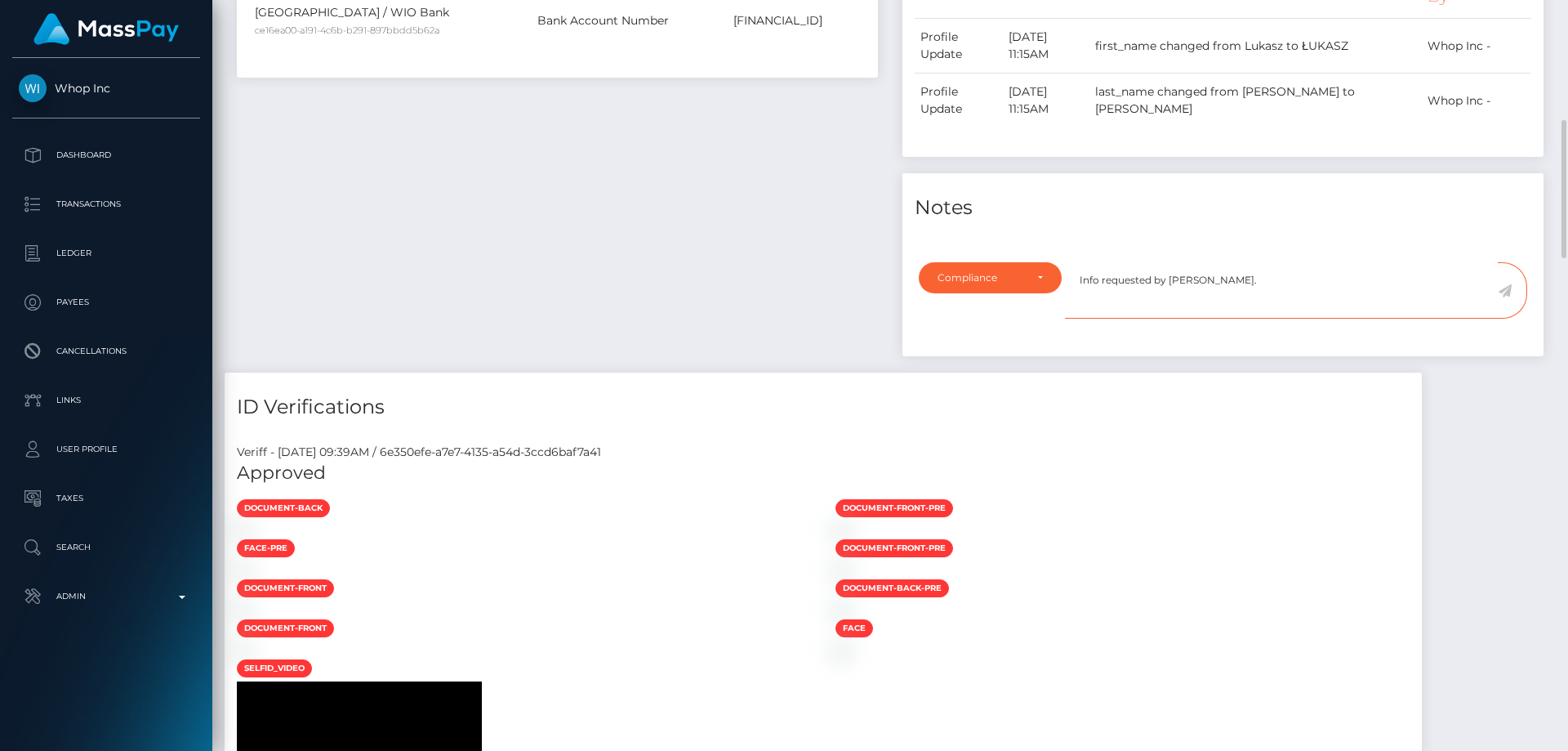
click at [1135, 319] on textarea "Info requested by [PERSON_NAME]." at bounding box center [1282, 291] width 433 height 57
type textarea "Info requested by [PERSON_NAME]."
click at [1503, 298] on icon at bounding box center [1505, 291] width 14 height 13
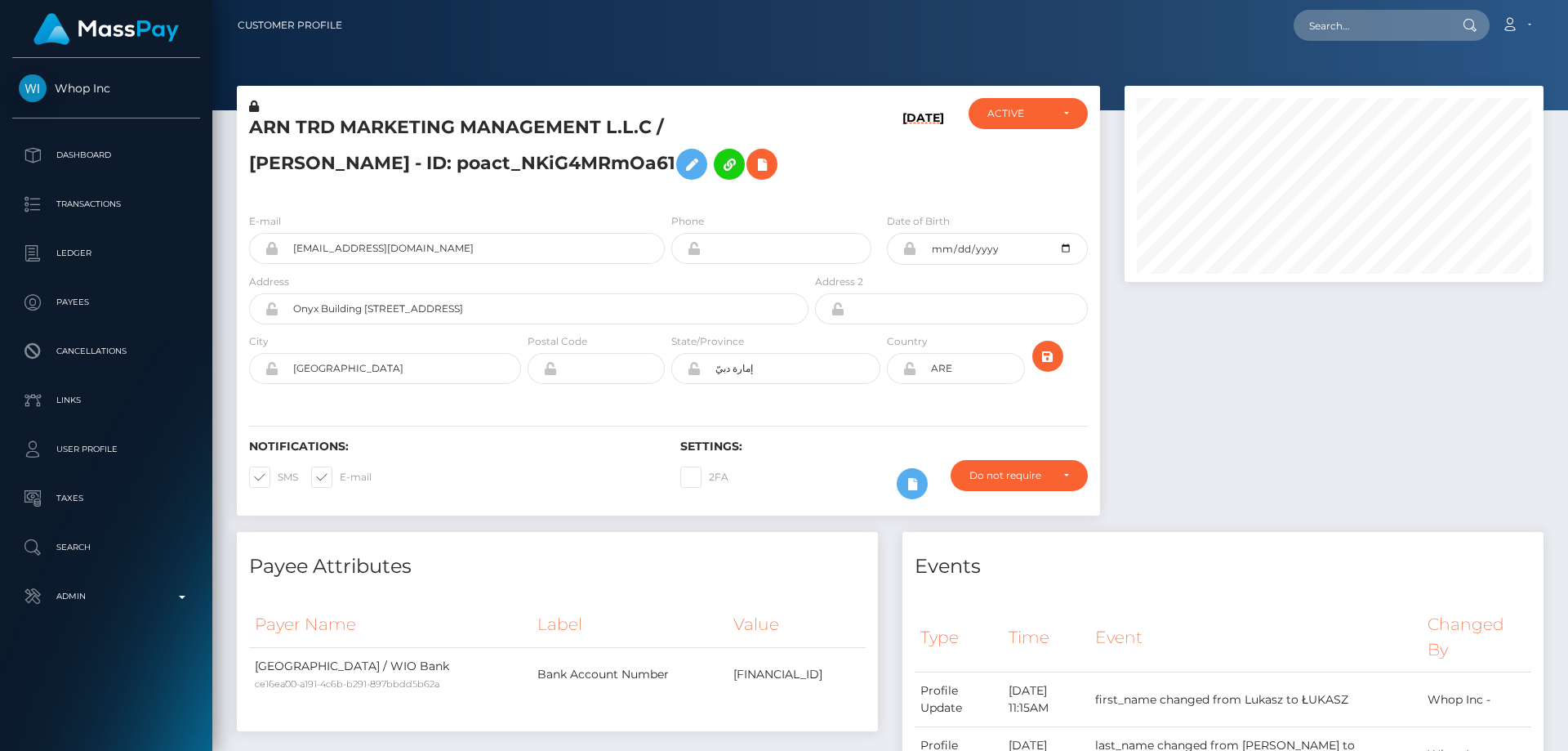
scroll to position [196, 420]
drag, startPoint x: 1213, startPoint y: 588, endPoint x: 1298, endPoint y: 434, distance: 175.9
click at [1213, 580] on div "Events" at bounding box center [1223, 556] width 641 height 49
paste input "poact_BJZRefJ3u4Q3"
type input "poact_BJZRefJ3u4Q3"
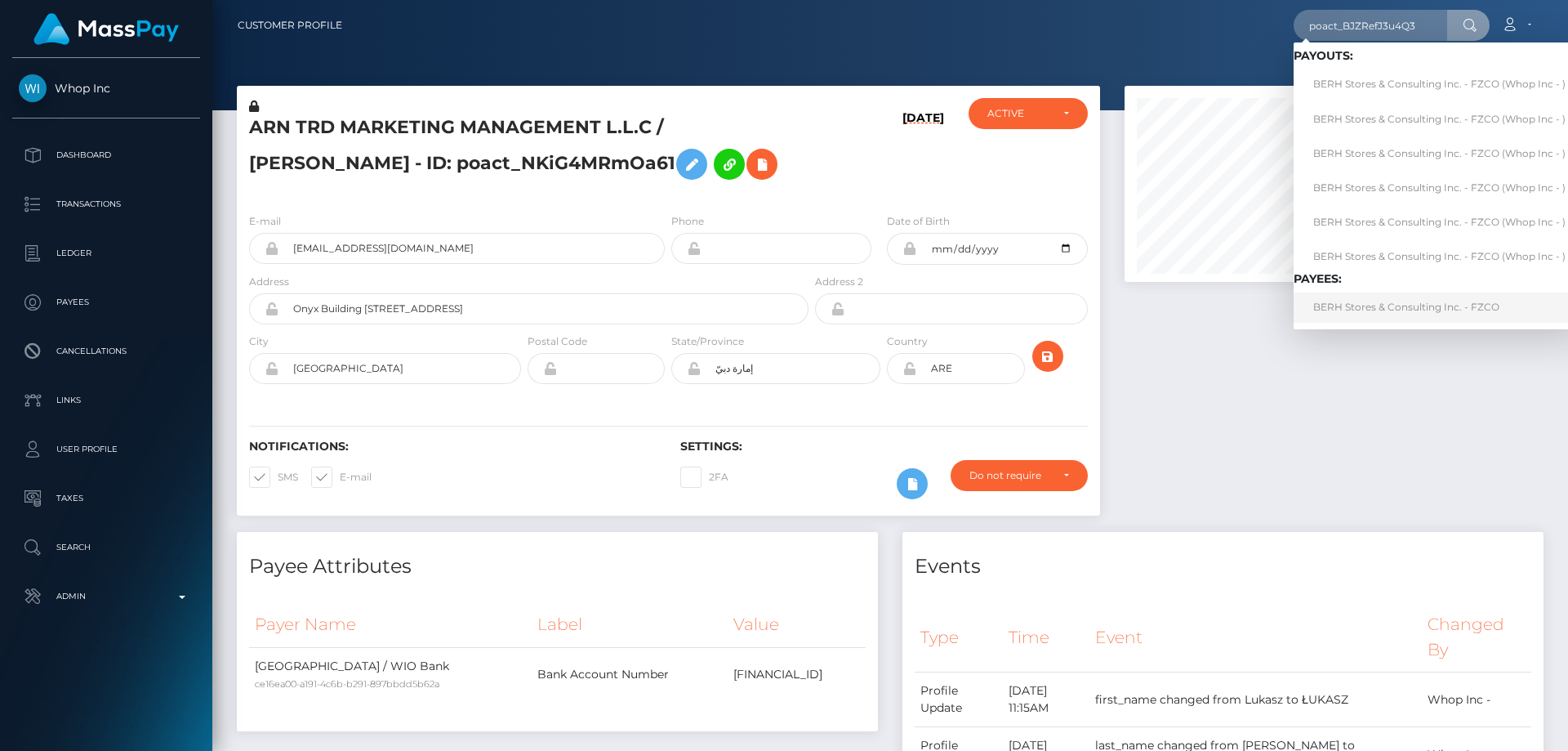
click at [1344, 298] on link "BERH Stores & Consulting Inc. - FZCO" at bounding box center [1440, 307] width 292 height 30
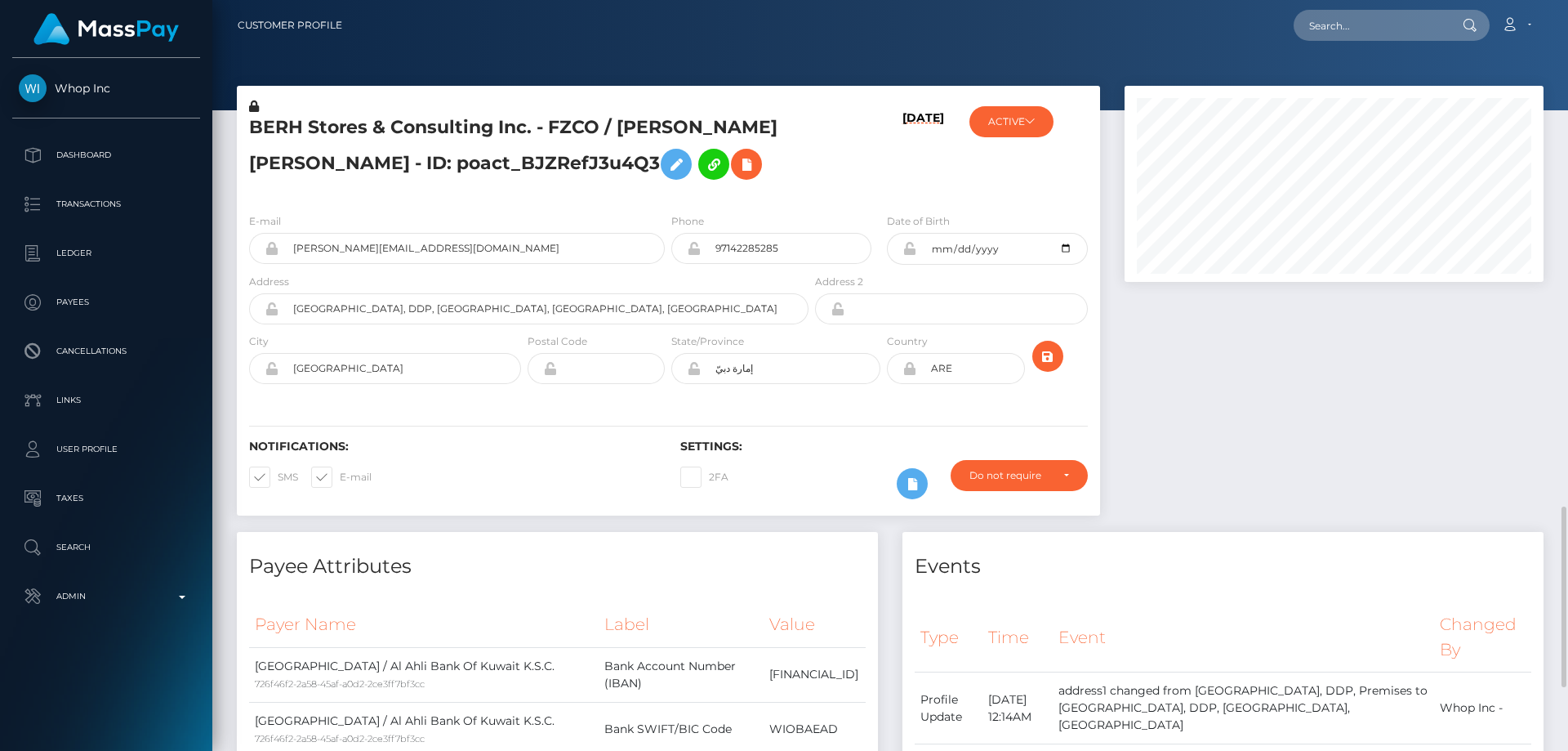
scroll to position [196, 420]
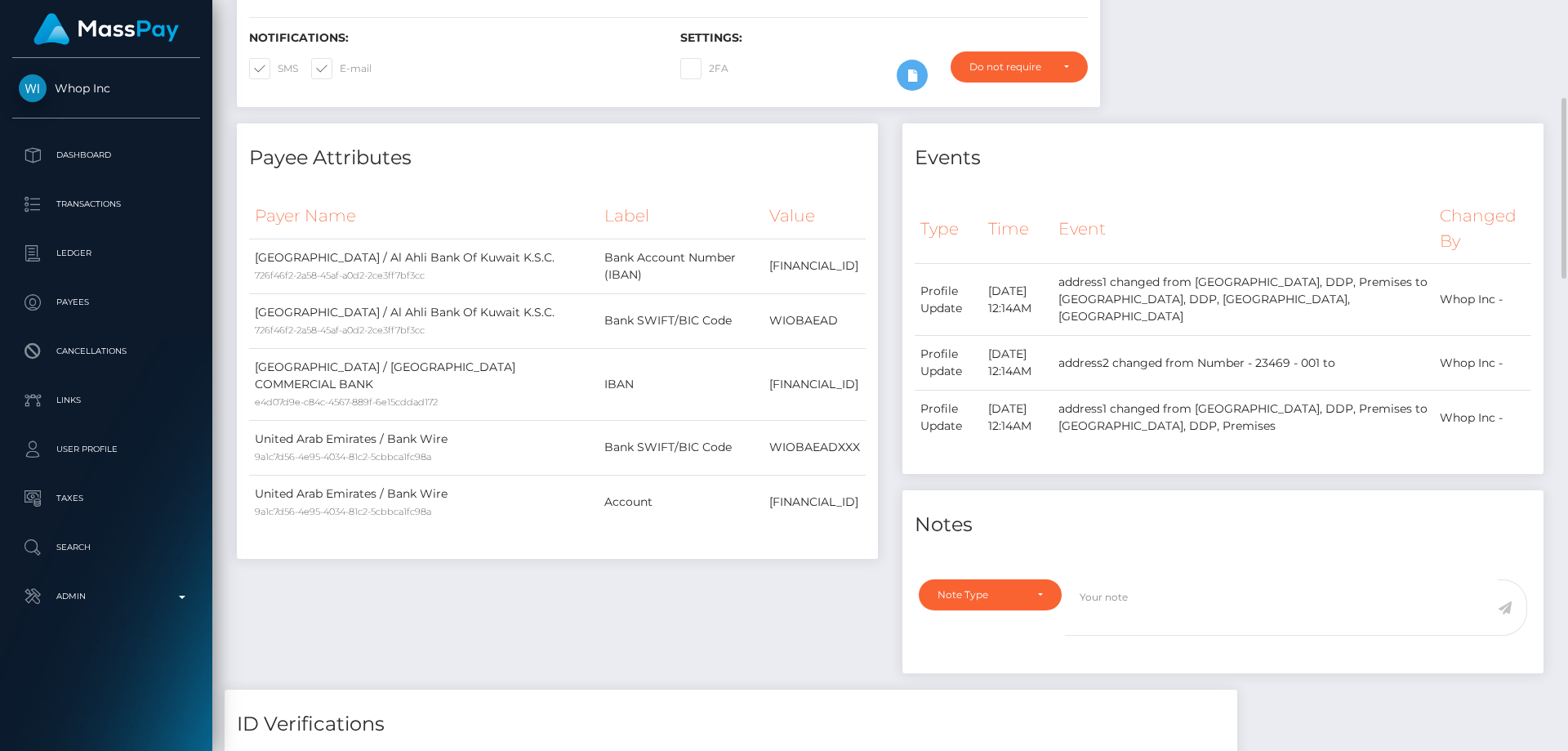
drag, startPoint x: 687, startPoint y: 618, endPoint x: 976, endPoint y: 561, distance: 294.6
click at [688, 618] on div "Payee Attributes Payer Name Label Value United Arab Emirates / Al Ahli Bank Of …" at bounding box center [557, 406] width 666 height 566
paste textarea "Info requested by [PERSON_NAME]."
type textarea "Info requested by [PERSON_NAME]."
click at [989, 599] on div "Note Type" at bounding box center [981, 595] width 87 height 13
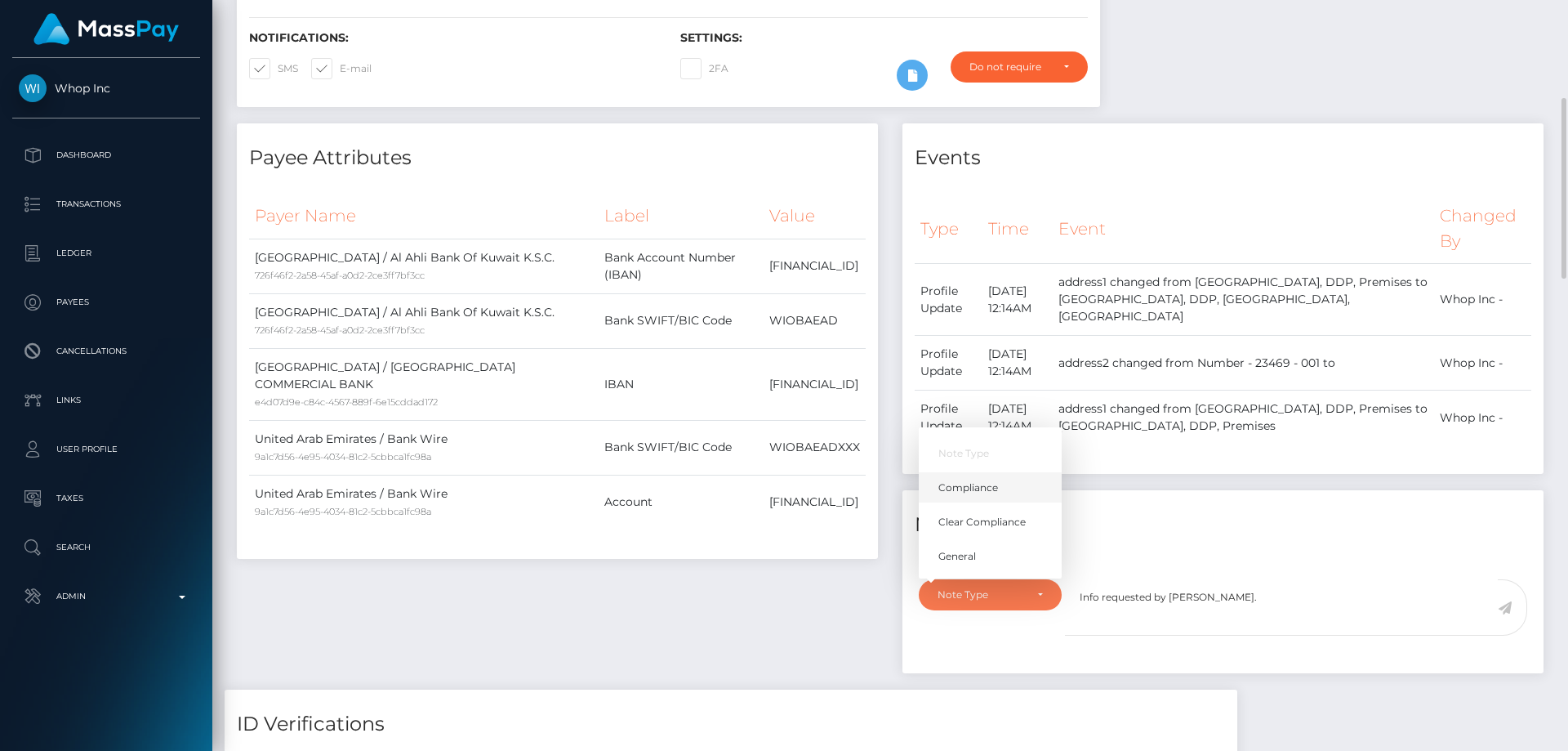
click at [993, 491] on span "Compliance" at bounding box center [968, 488] width 60 height 15
select select "COMPLIANCE"
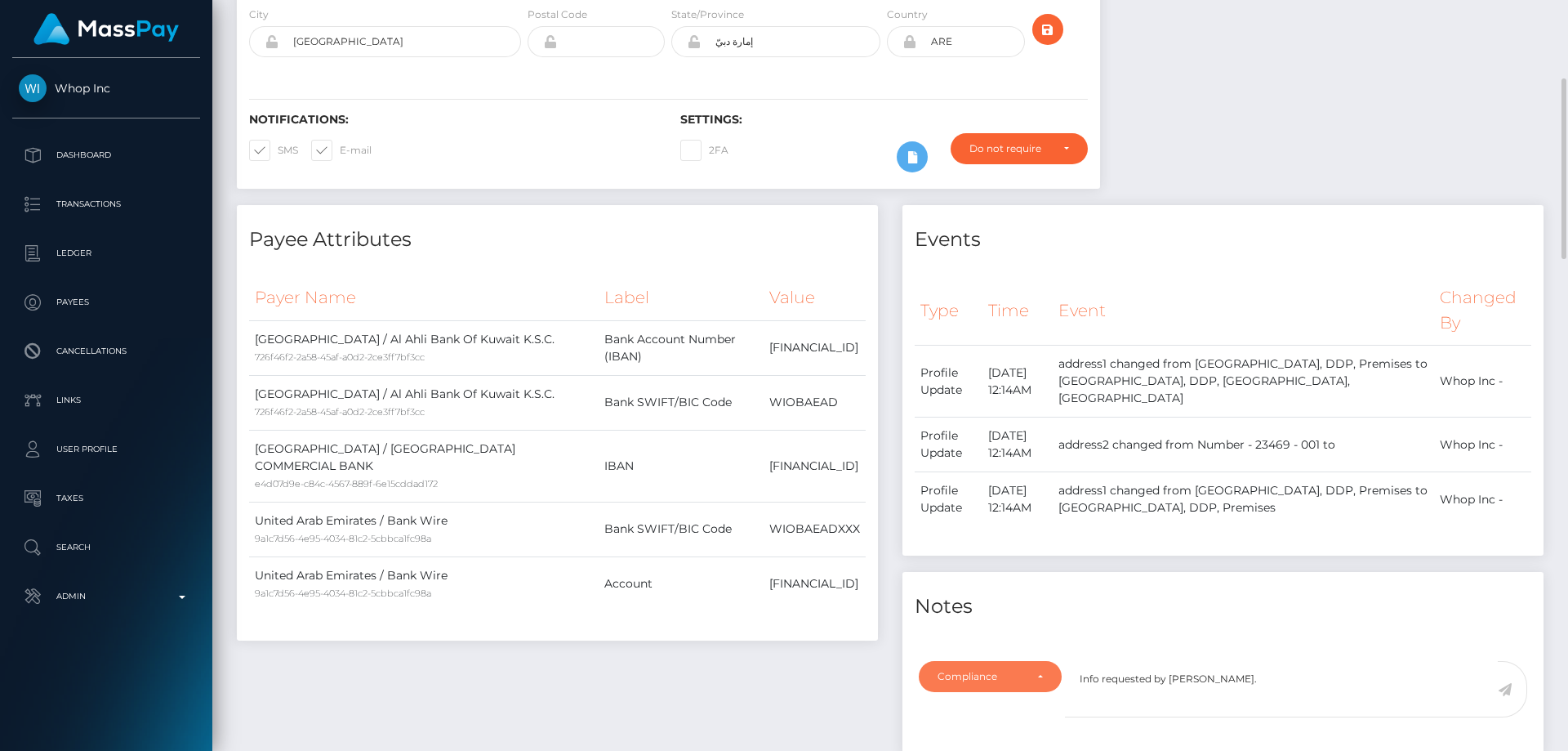
scroll to position [572, 0]
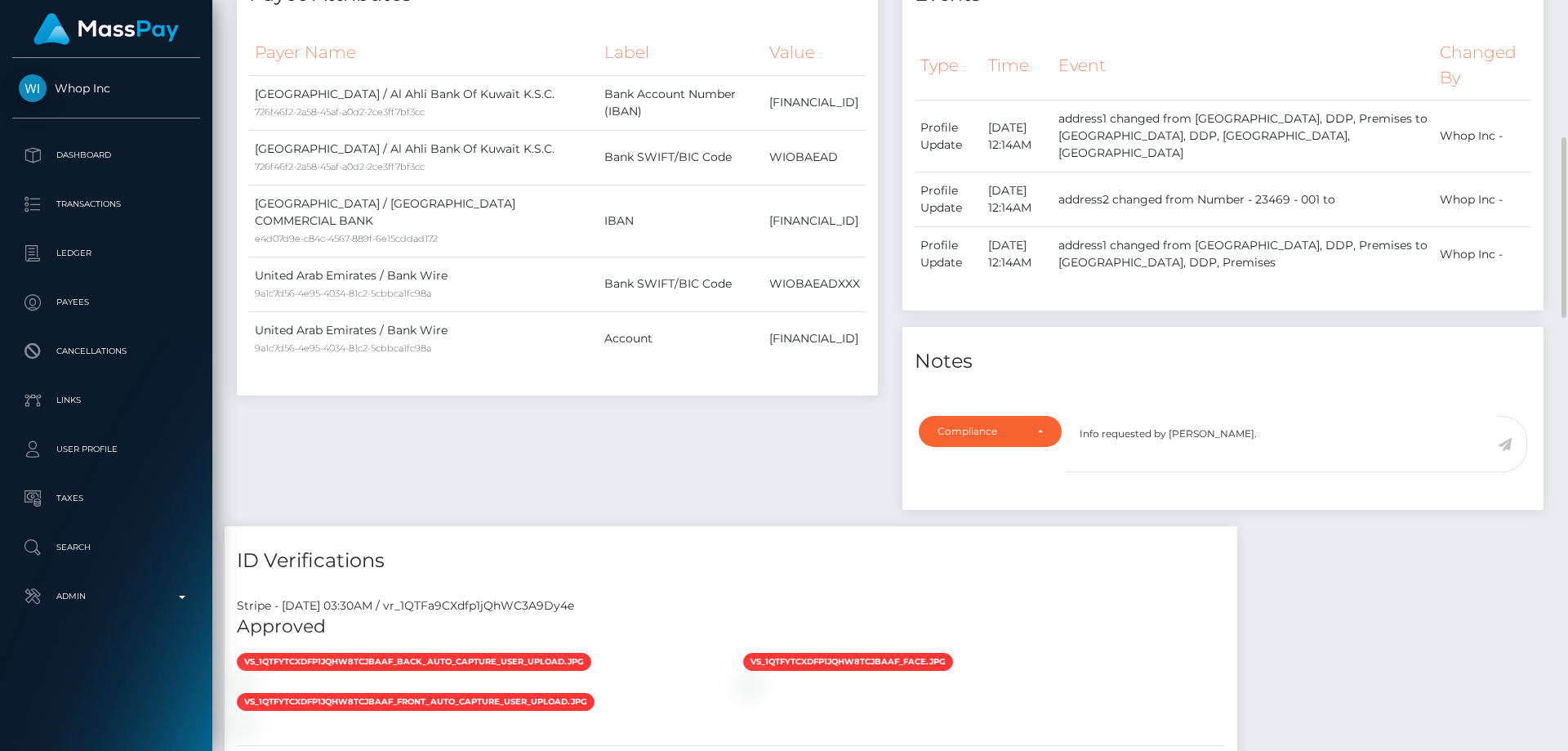
click at [1506, 446] on icon at bounding box center [1505, 444] width 14 height 13
click at [1391, 513] on div "Events Type Time Event Changed By" at bounding box center [1223, 243] width 666 height 566
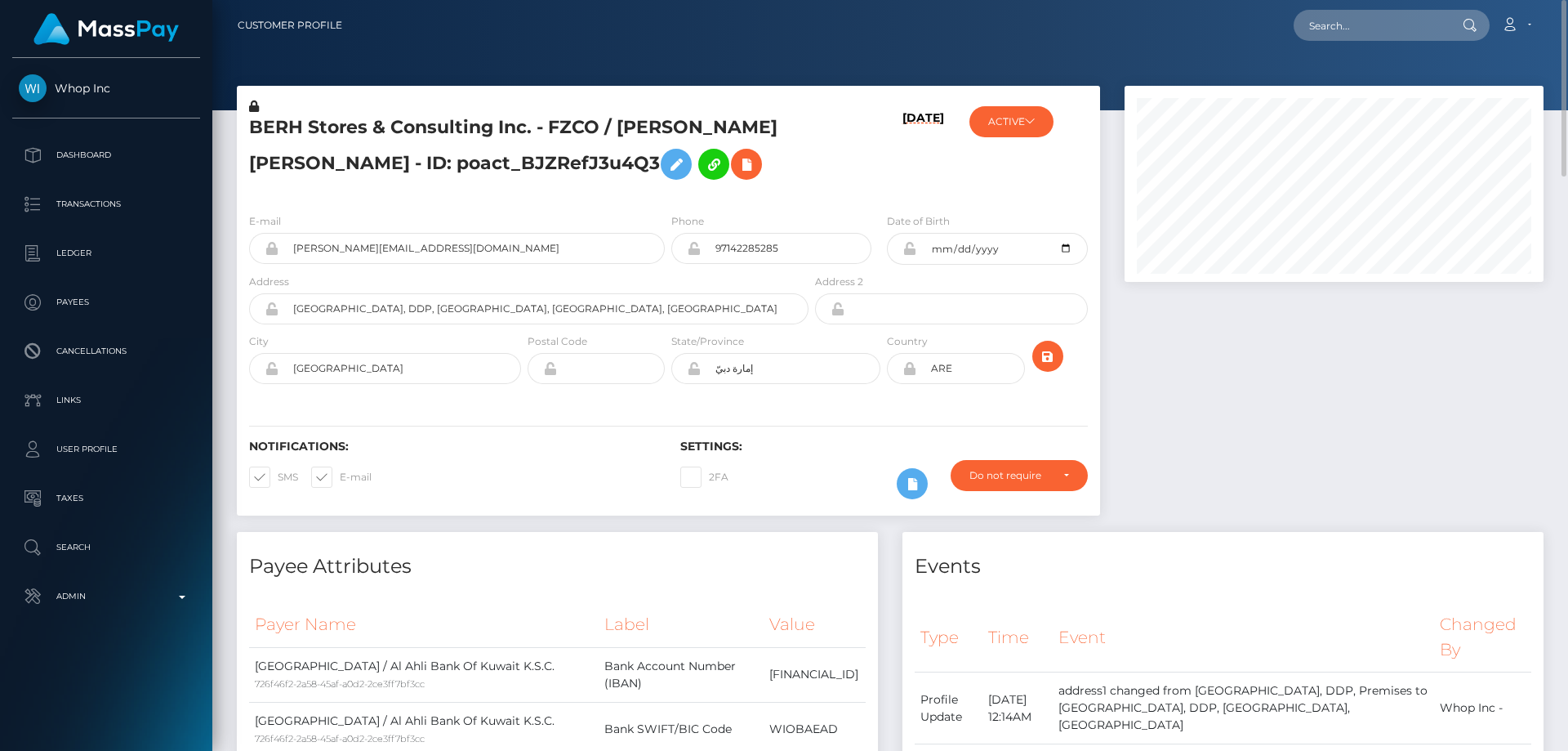
click at [1228, 547] on div "Events" at bounding box center [1223, 556] width 641 height 49
paste input "poact_4Pf0Wjk6247k"
type input "poact_4Pf0Wjk6247k"
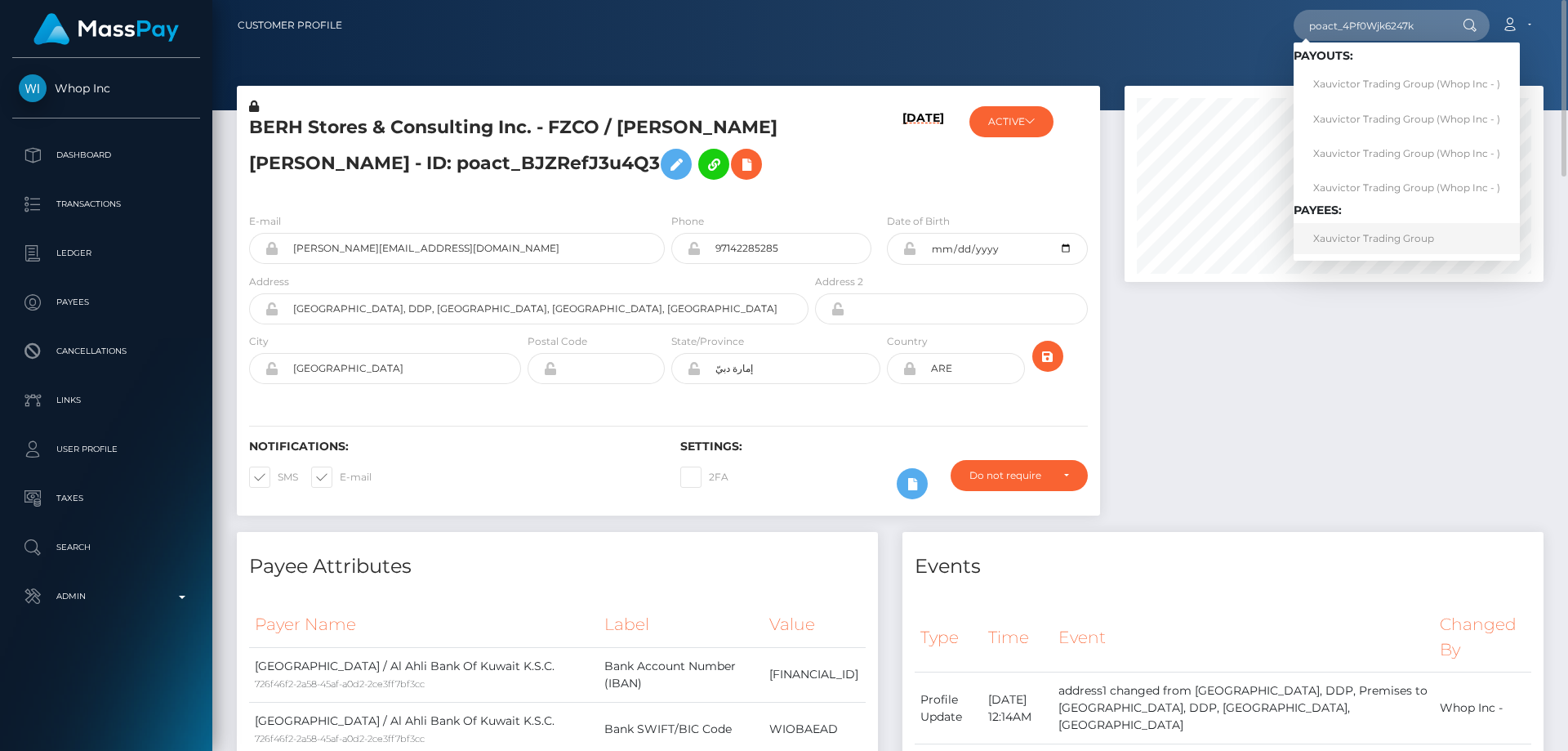
click at [1387, 233] on link "Xauvictor Trading Group" at bounding box center [1407, 238] width 226 height 30
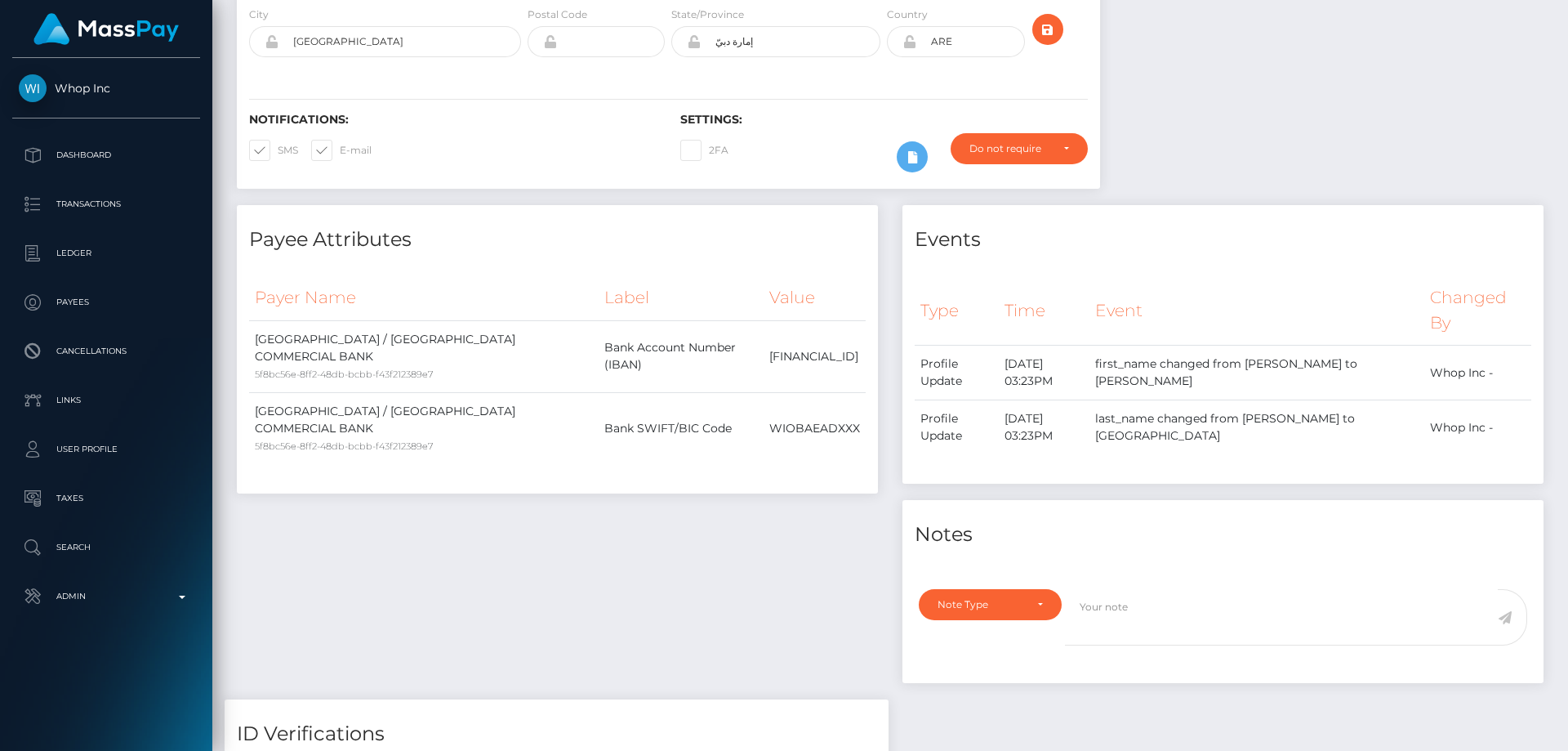
scroll to position [81, 0]
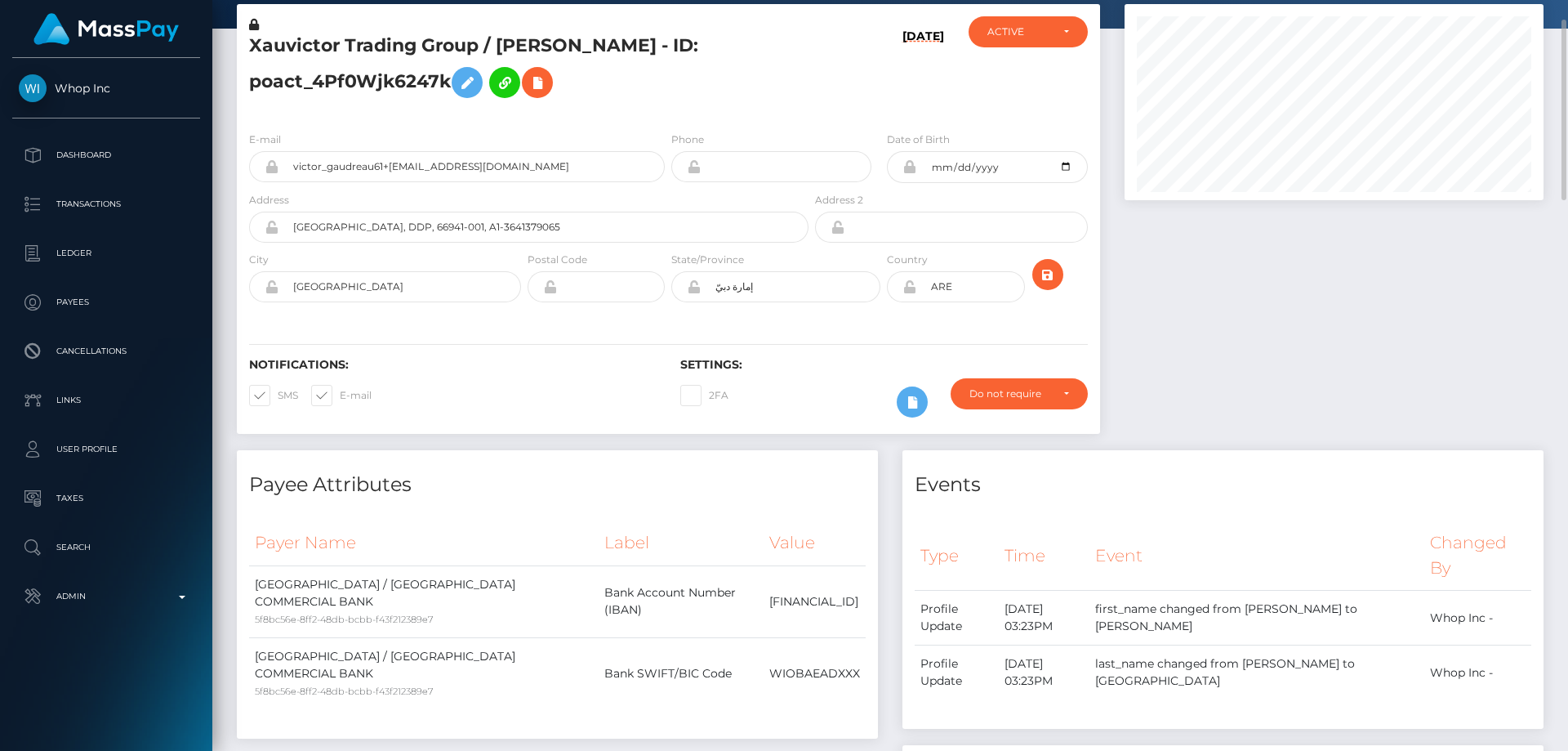
click at [1090, 527] on th "Time" at bounding box center [1045, 555] width 92 height 70
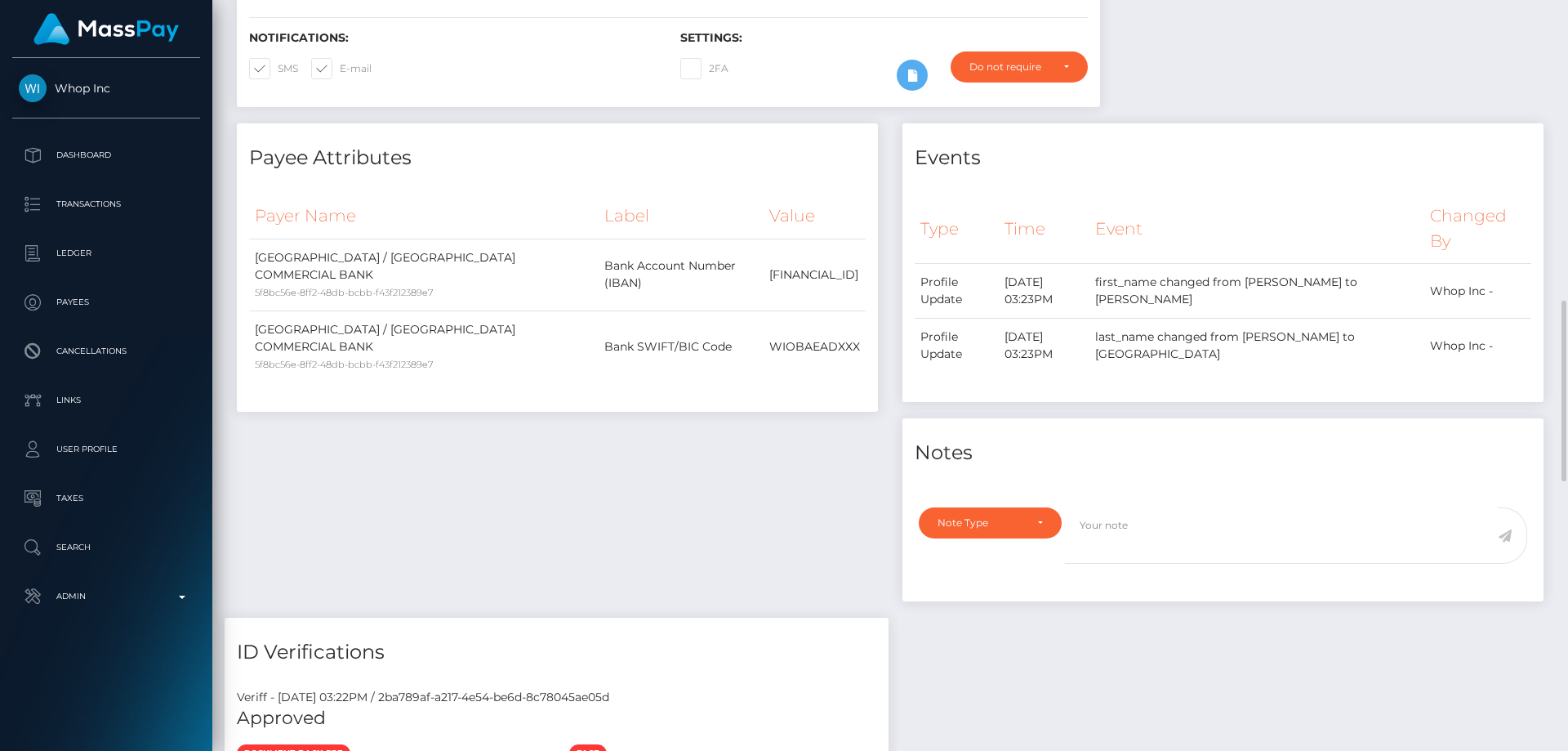
scroll to position [654, 0]
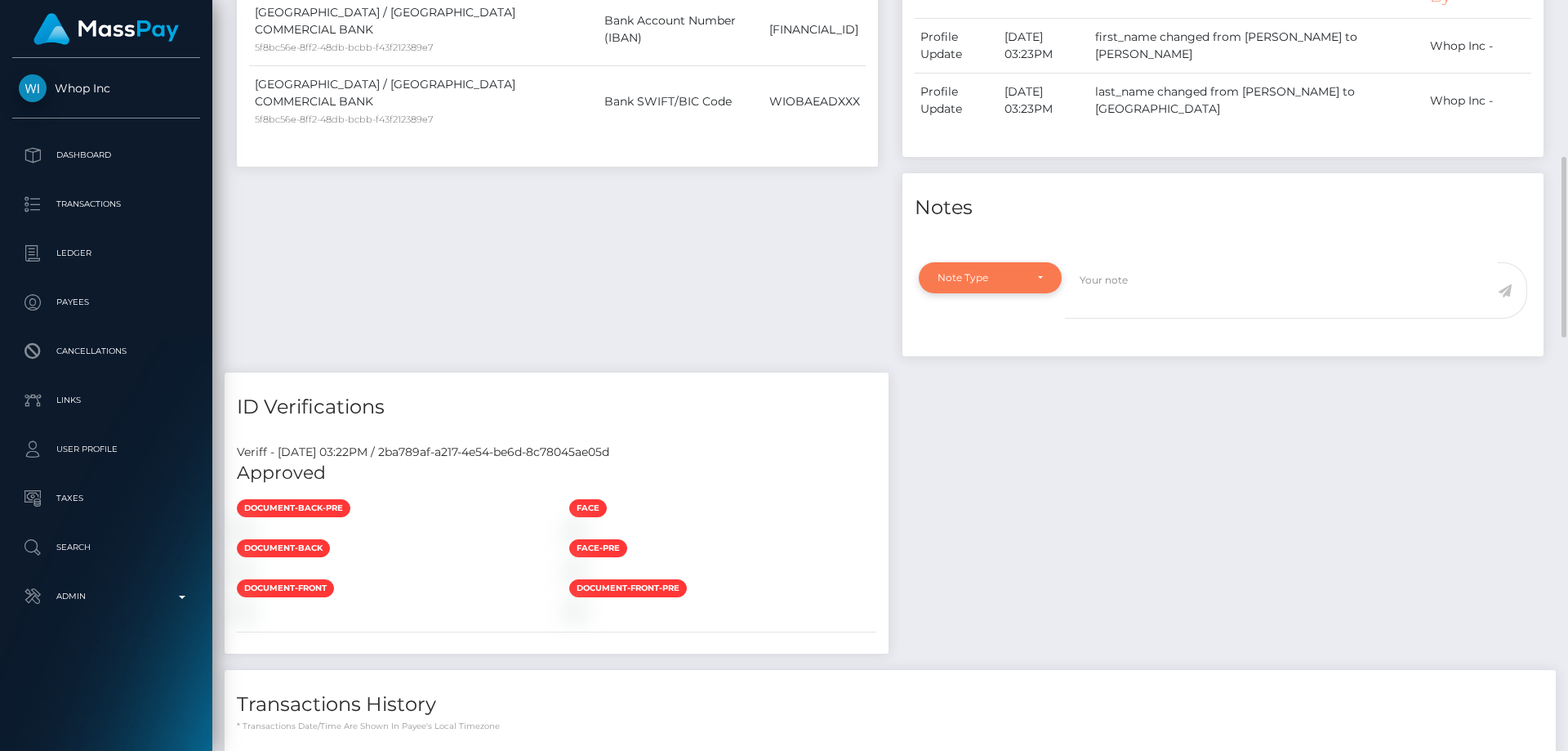
click at [1009, 279] on div "Note Type" at bounding box center [981, 277] width 87 height 13
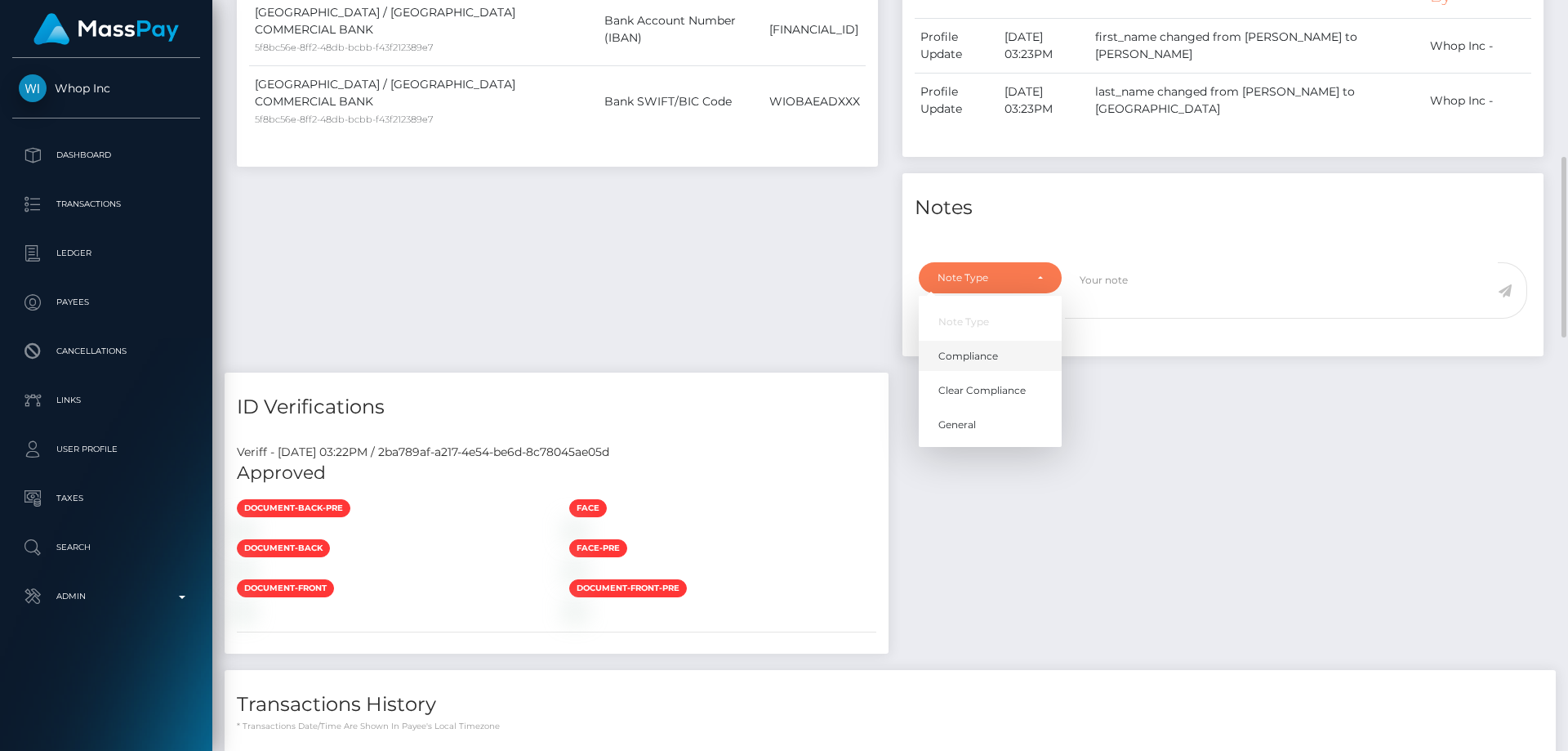
click at [1009, 354] on link "Compliance" at bounding box center [990, 356] width 143 height 30
select select "COMPLIANCE"
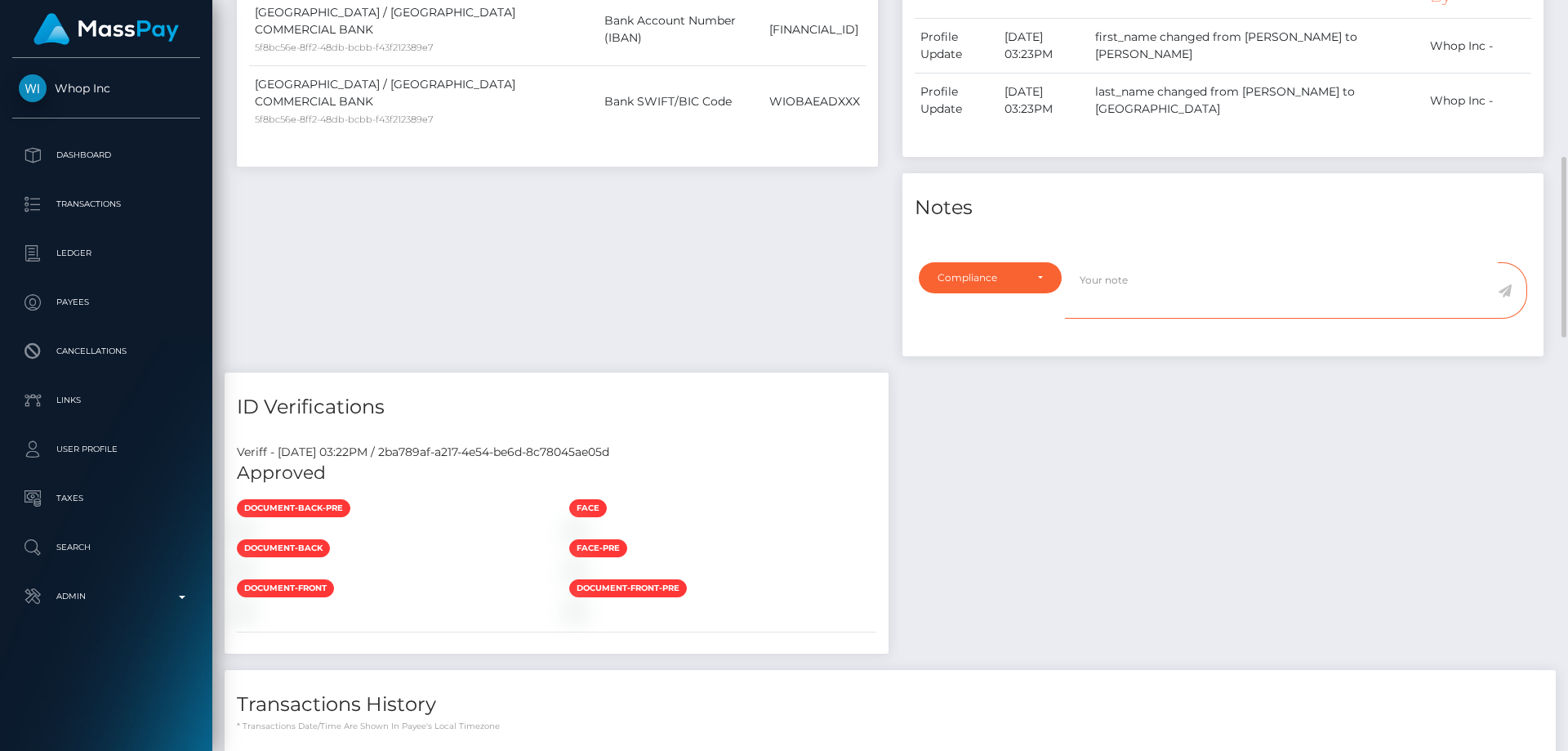
paste textarea "Info requested by [PERSON_NAME]."
type textarea "Info requested by [PERSON_NAME]."
click at [1507, 291] on icon at bounding box center [1505, 291] width 14 height 13
click at [876, 467] on h5 "Approved" at bounding box center [557, 474] width 640 height 26
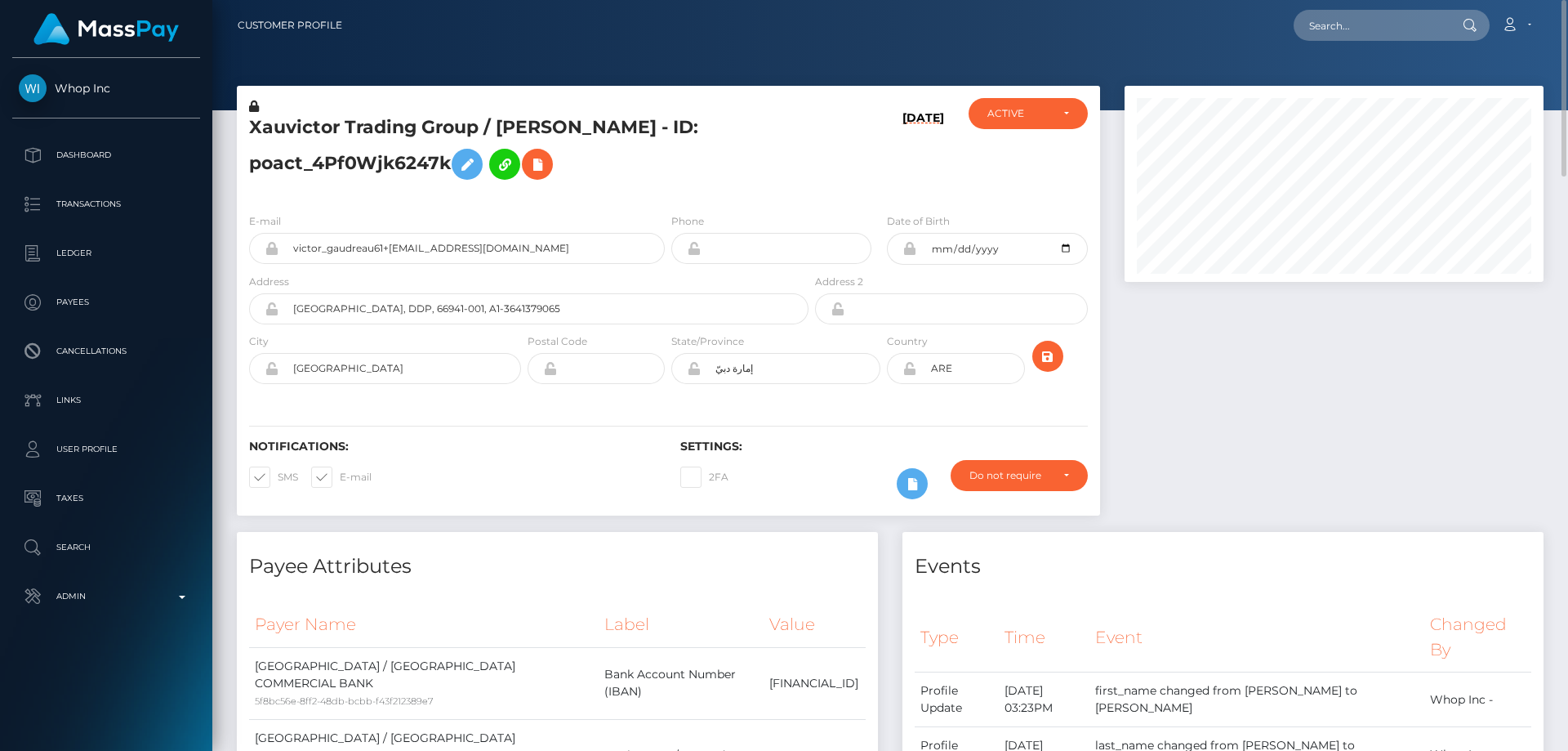
click at [486, 215] on div "E-mail victor_gaudreau61+[EMAIL_ADDRESS][DOMAIN_NAME]" at bounding box center [457, 238] width 416 height 51
drag, startPoint x: 1358, startPoint y: 47, endPoint x: 1352, endPoint y: 20, distance: 27.7
paste input "poact_g4CtQy1xeULa"
type input "poact_g4CtQy1xeULa"
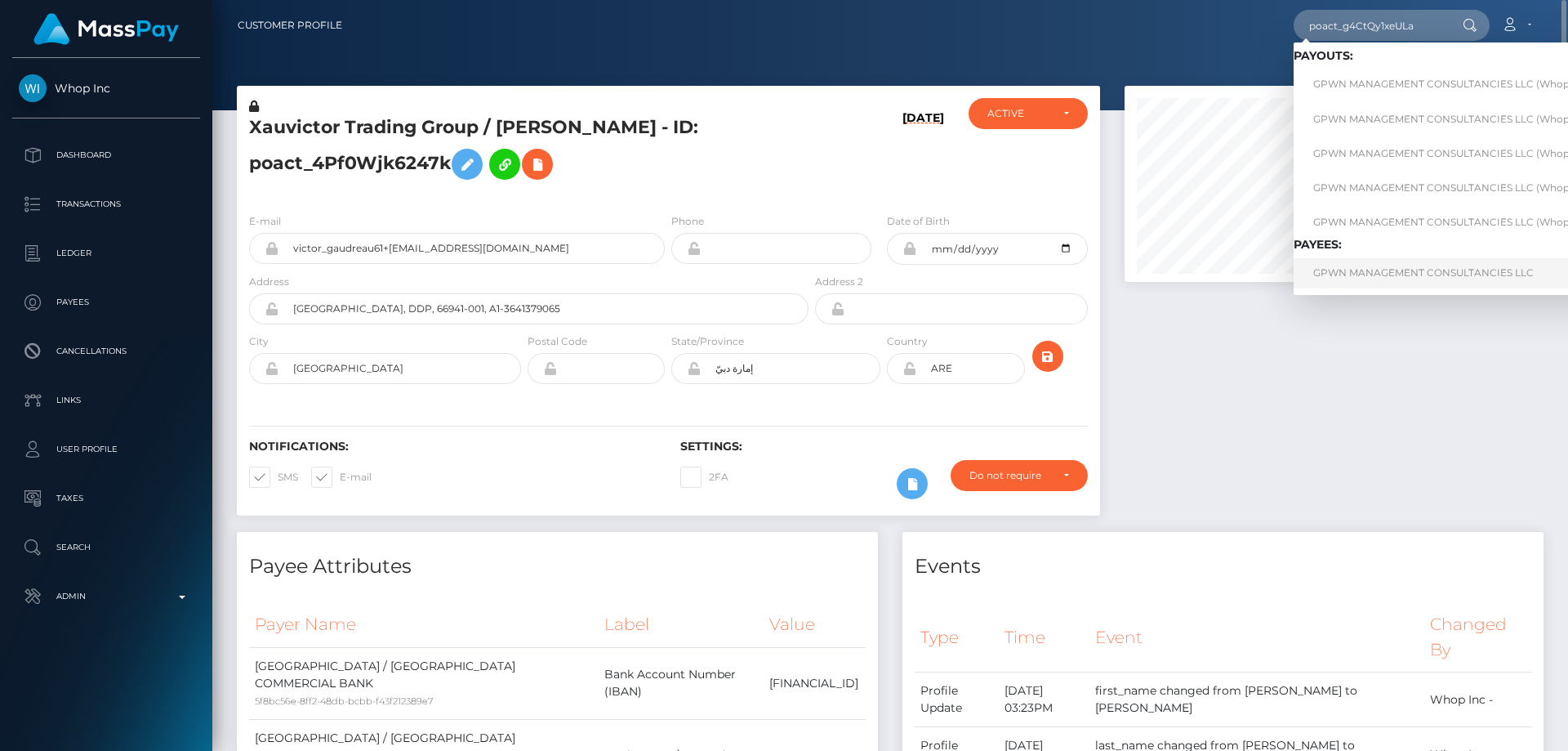
click at [1403, 276] on link "GPWN MANAGEMENT CONSULTANCIES LLC" at bounding box center [1457, 273] width 326 height 30
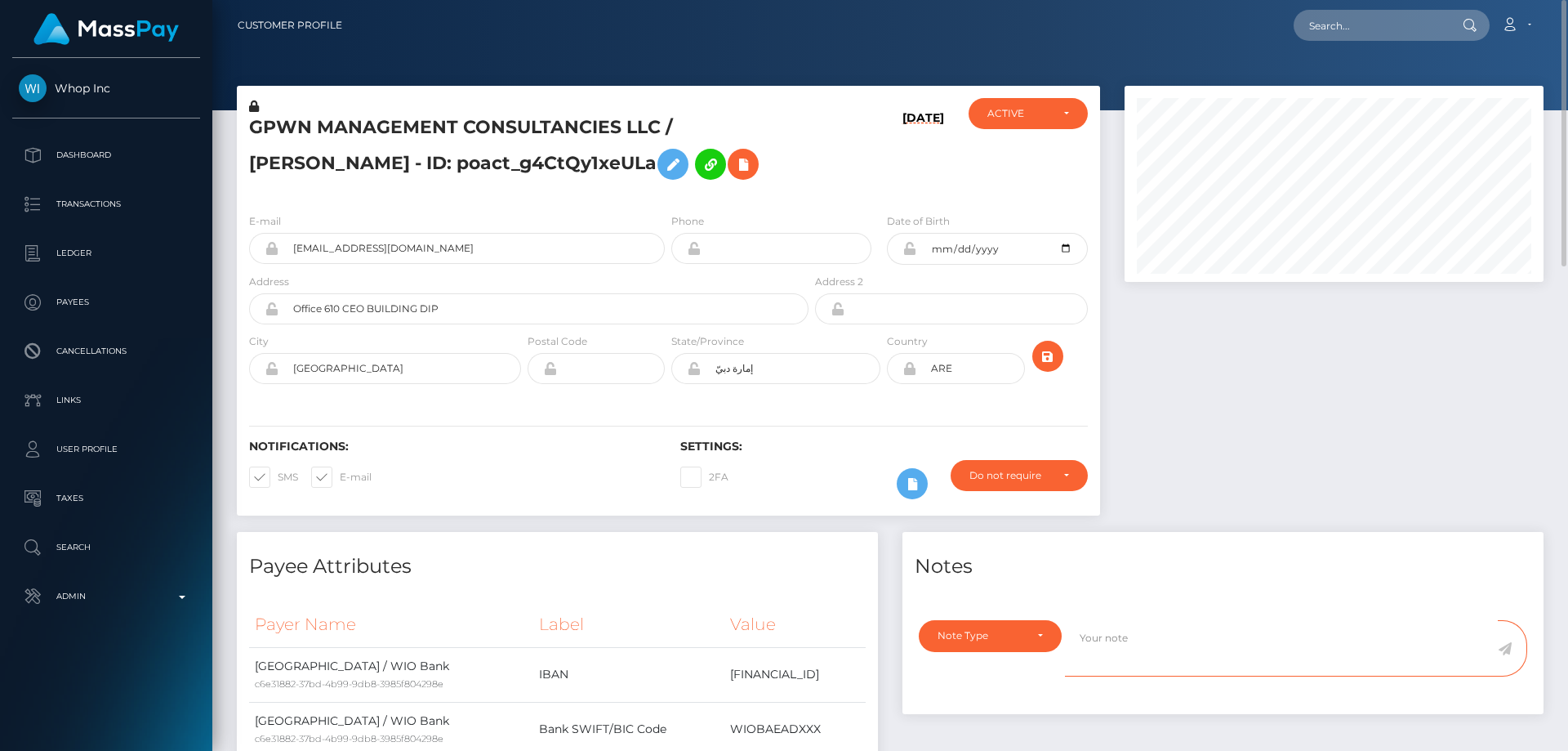
click at [1182, 628] on textarea at bounding box center [1282, 649] width 433 height 57
paste textarea "Info requested by [PERSON_NAME]."
type textarea "Info requested by [PERSON_NAME]."
click at [993, 617] on div "Notes Note Type Compliance Clear Compliance General Note Type Info requested by…" at bounding box center [1223, 623] width 641 height 183
click at [989, 637] on div "Note Type" at bounding box center [981, 635] width 87 height 13
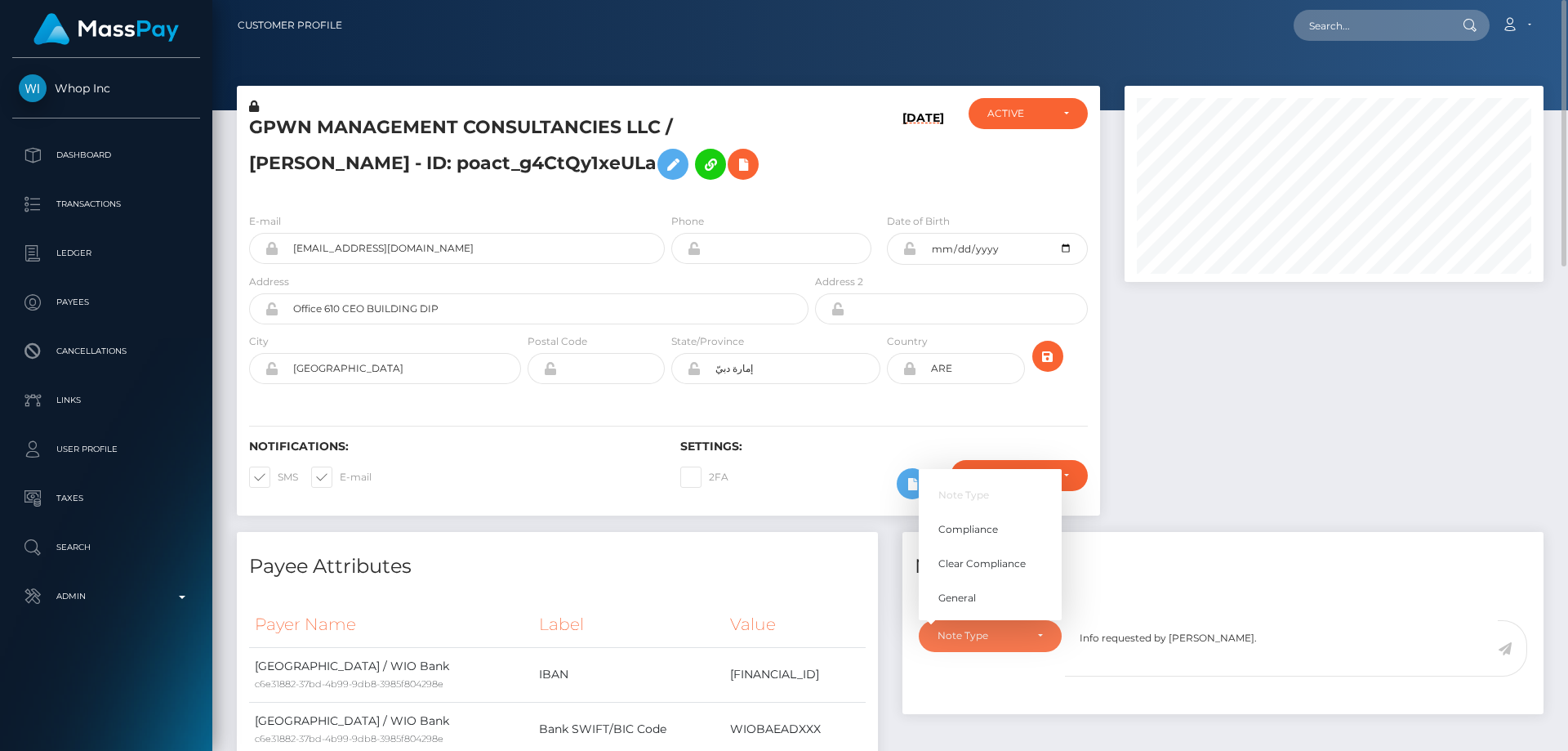
scroll to position [196, 420]
click at [1002, 535] on link "Compliance" at bounding box center [990, 529] width 143 height 30
select select "COMPLIANCE"
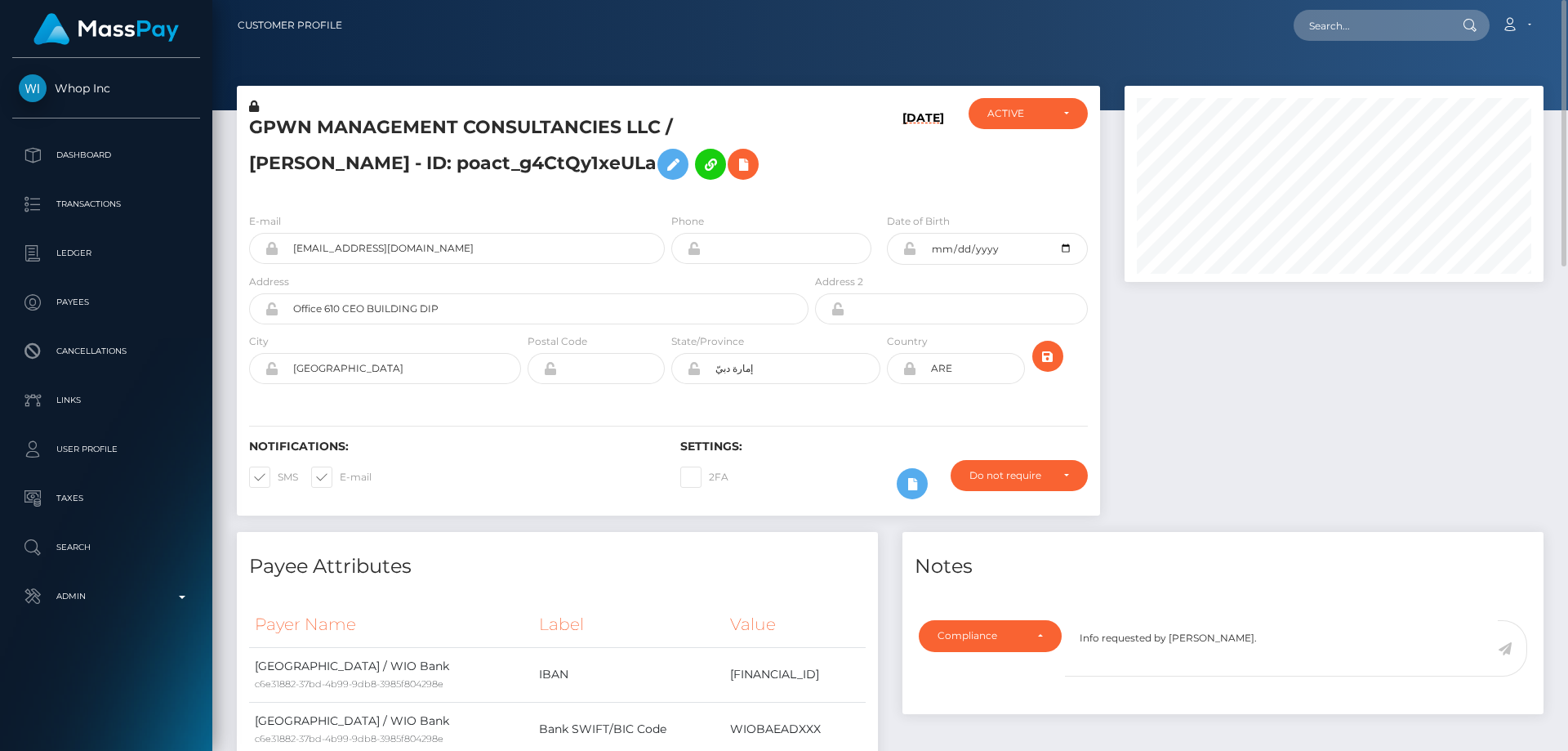
click at [1275, 437] on div at bounding box center [1334, 308] width 443 height 446
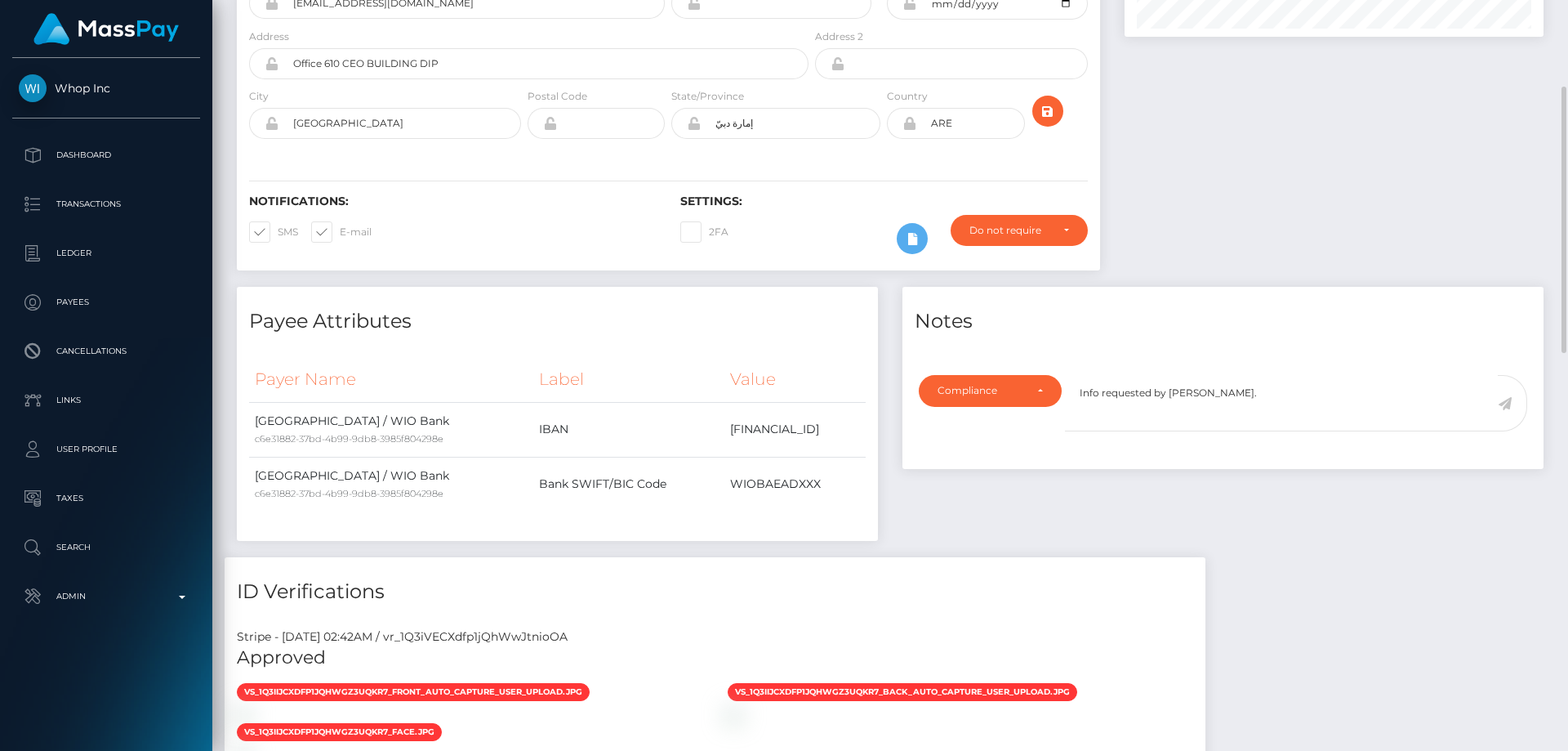
click at [1506, 405] on icon at bounding box center [1505, 403] width 14 height 13
drag, startPoint x: 1379, startPoint y: 497, endPoint x: 1372, endPoint y: 505, distance: 10.6
click at [1379, 498] on div "Notes Note Type Compliance Clear Compliance General Compliance Note Type Compli…" at bounding box center [1223, 422] width 666 height 270
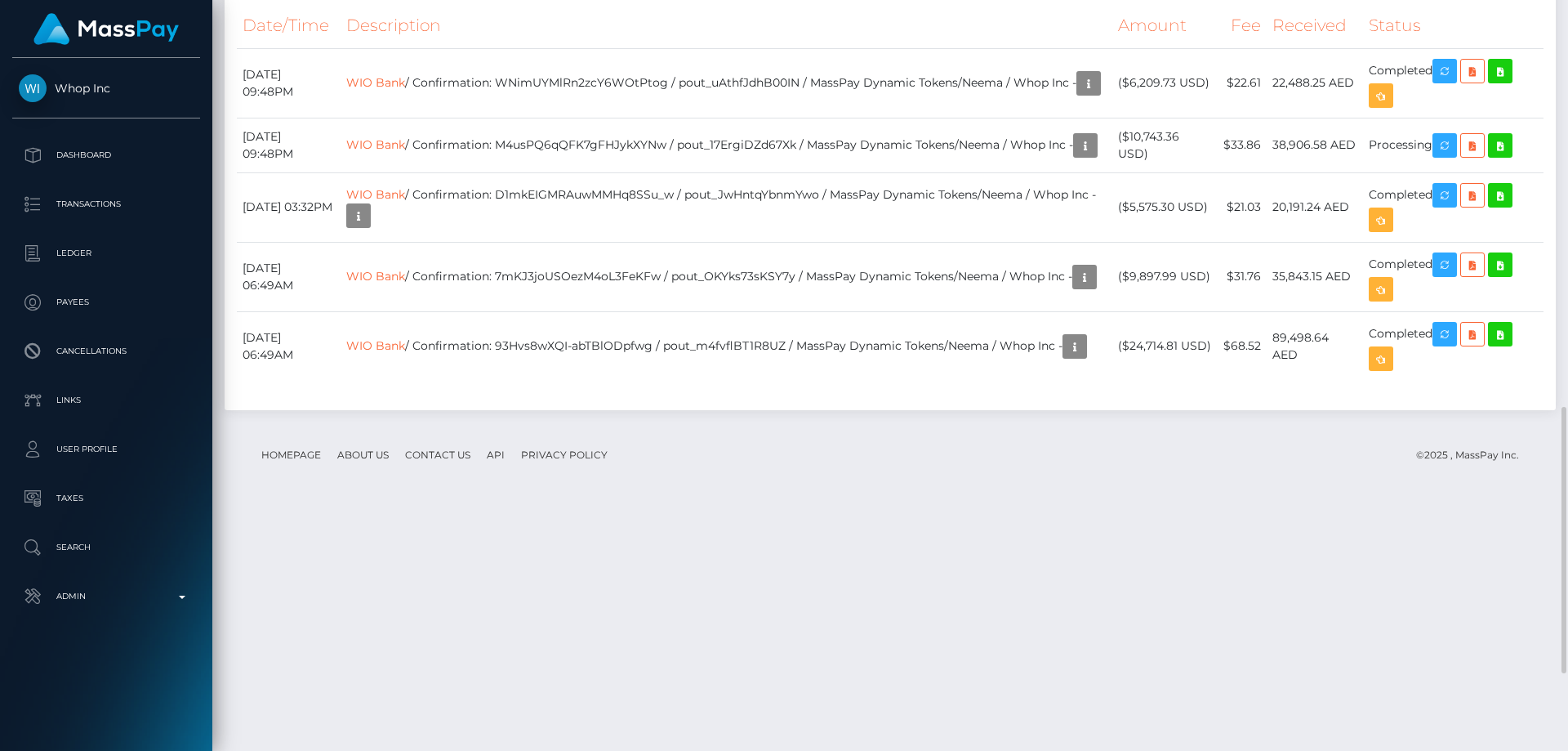
scroll to position [1361, 0]
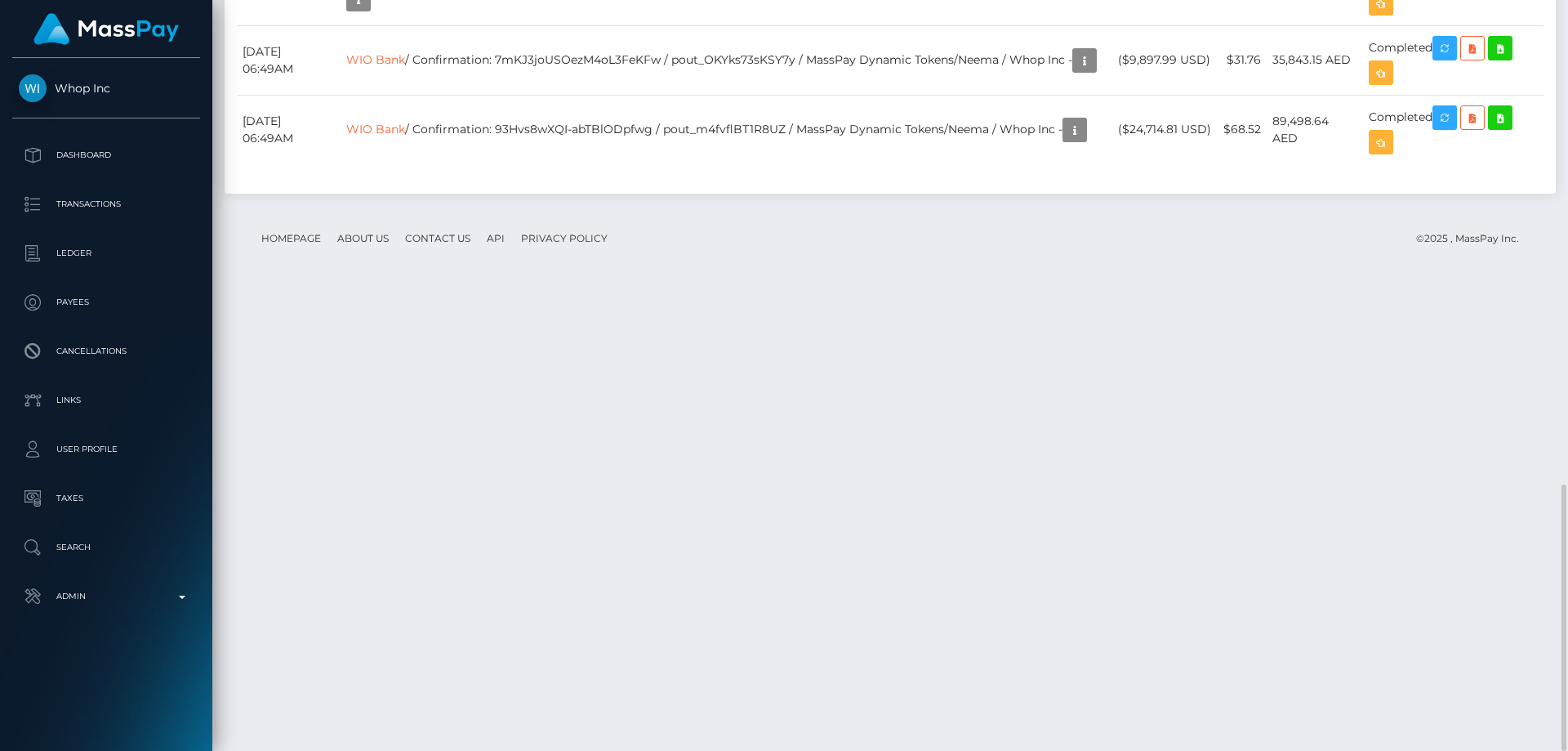
click at [1166, 267] on footer "Homepage About Us Contact Us API Privacy Policy © 2025 , MassPay Inc." at bounding box center [890, 239] width 1307 height 57
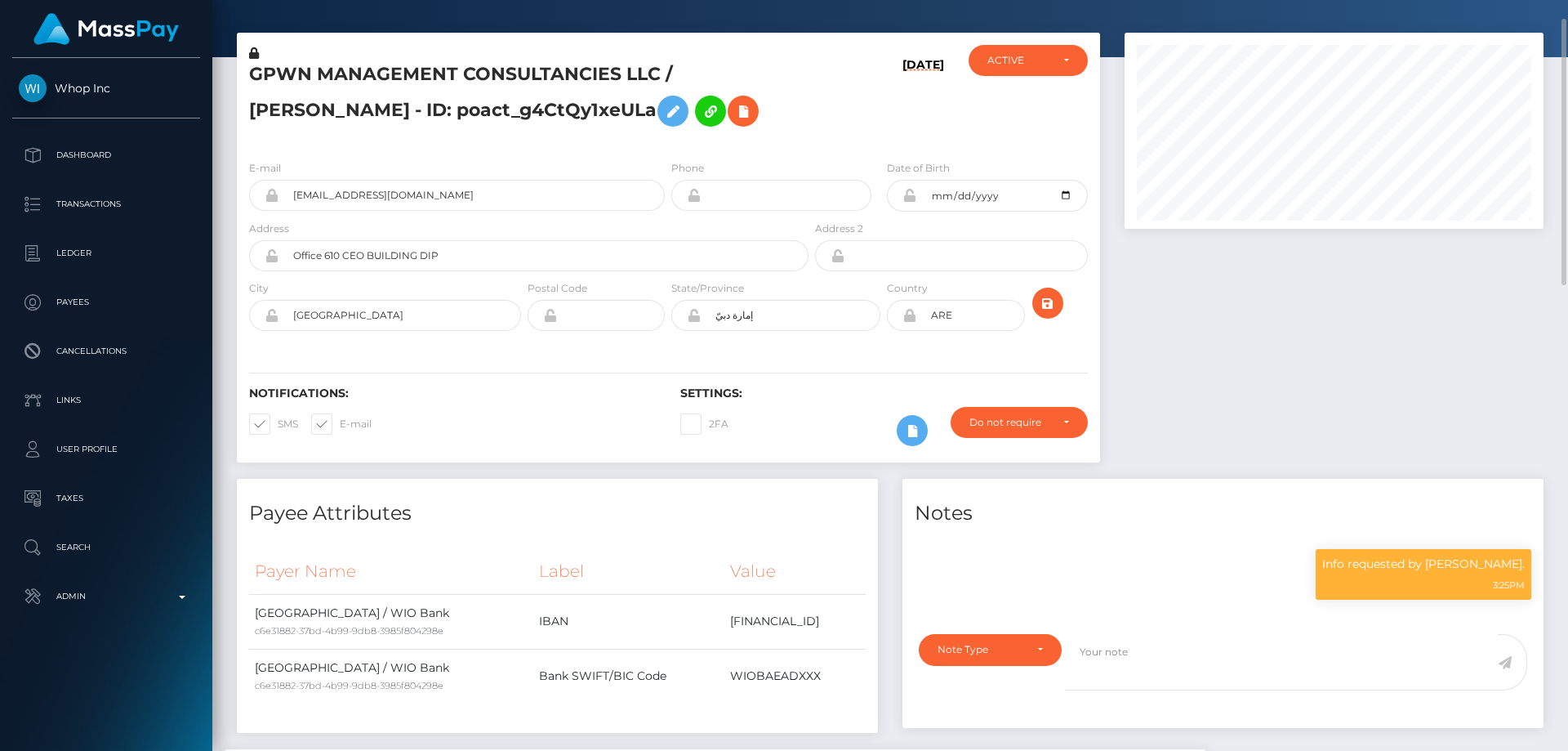
scroll to position [0, 0]
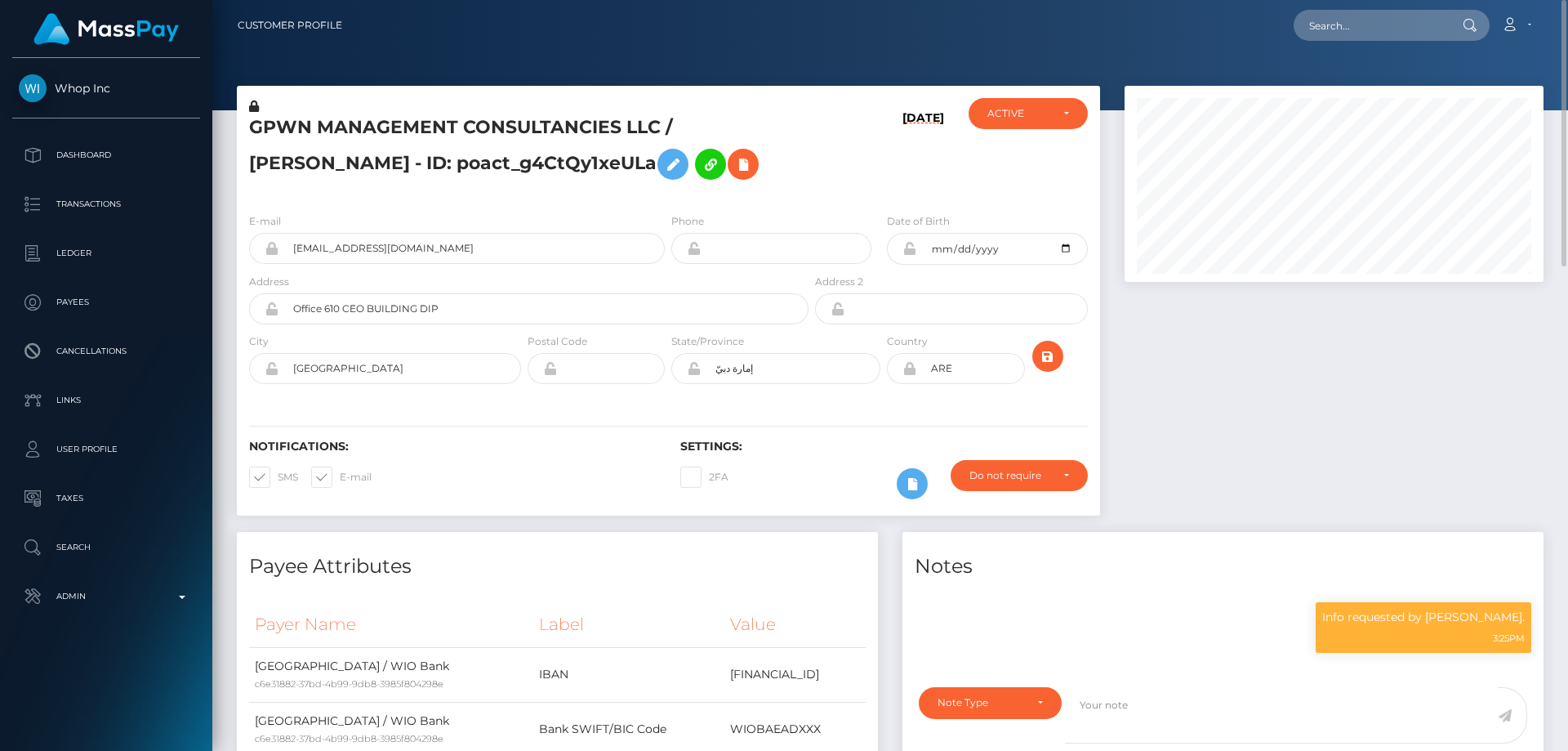
click at [393, 193] on div "GPWN MANAGEMENT CONSULTANCIES LLC / [PERSON_NAME] - ID: poact_g4CtQy1xeULa" at bounding box center [524, 149] width 575 height 102
click at [458, 221] on div "E-mail [EMAIL_ADDRESS][DOMAIN_NAME]" at bounding box center [457, 238] width 416 height 51
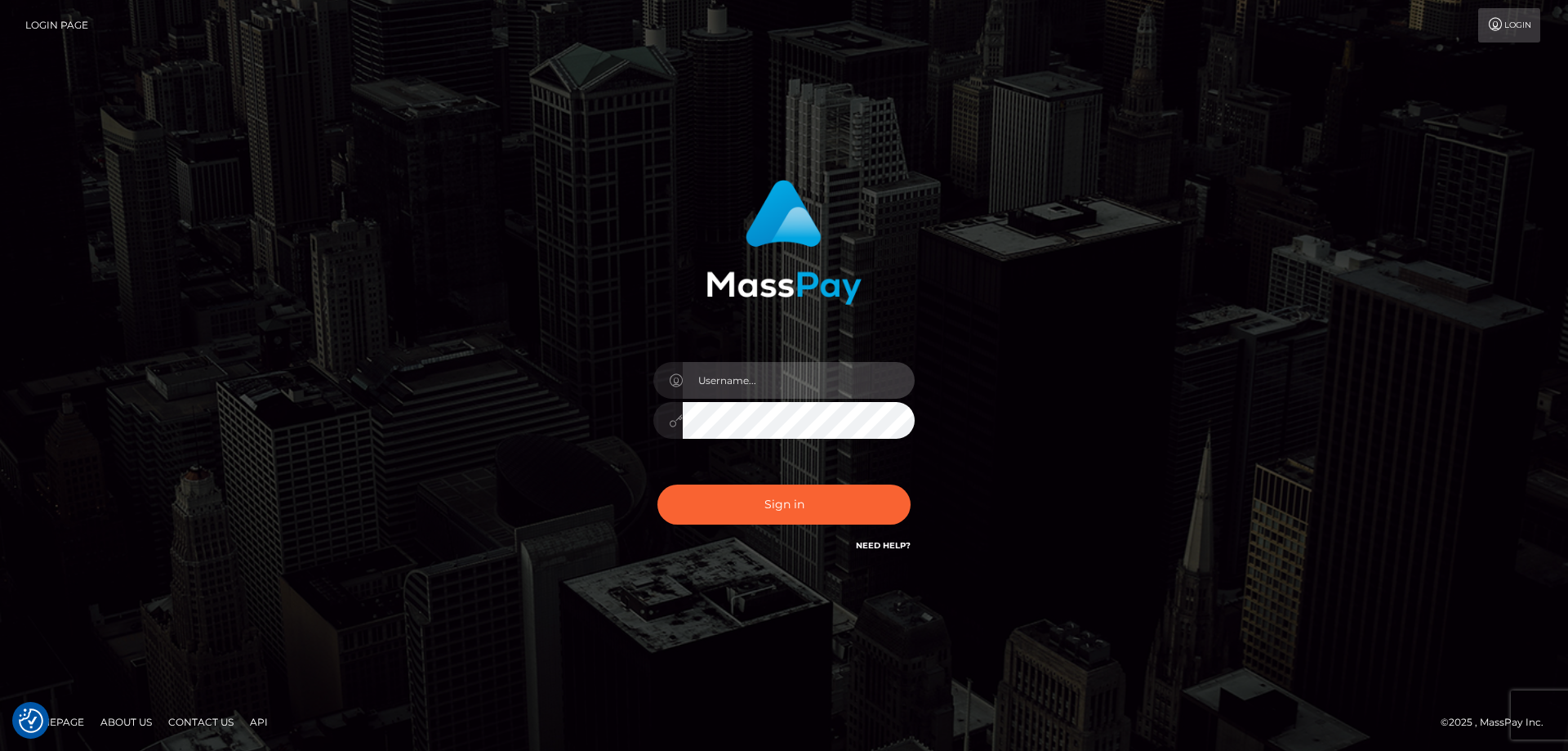
type input "[PERSON_NAME].Cirnat"
drag, startPoint x: 375, startPoint y: 300, endPoint x: 382, endPoint y: 357, distance: 57.4
click at [375, 300] on div "[PERSON_NAME].Cirnat Sign in" at bounding box center [784, 376] width 931 height 416
